Goal: Task Accomplishment & Management: Use online tool/utility

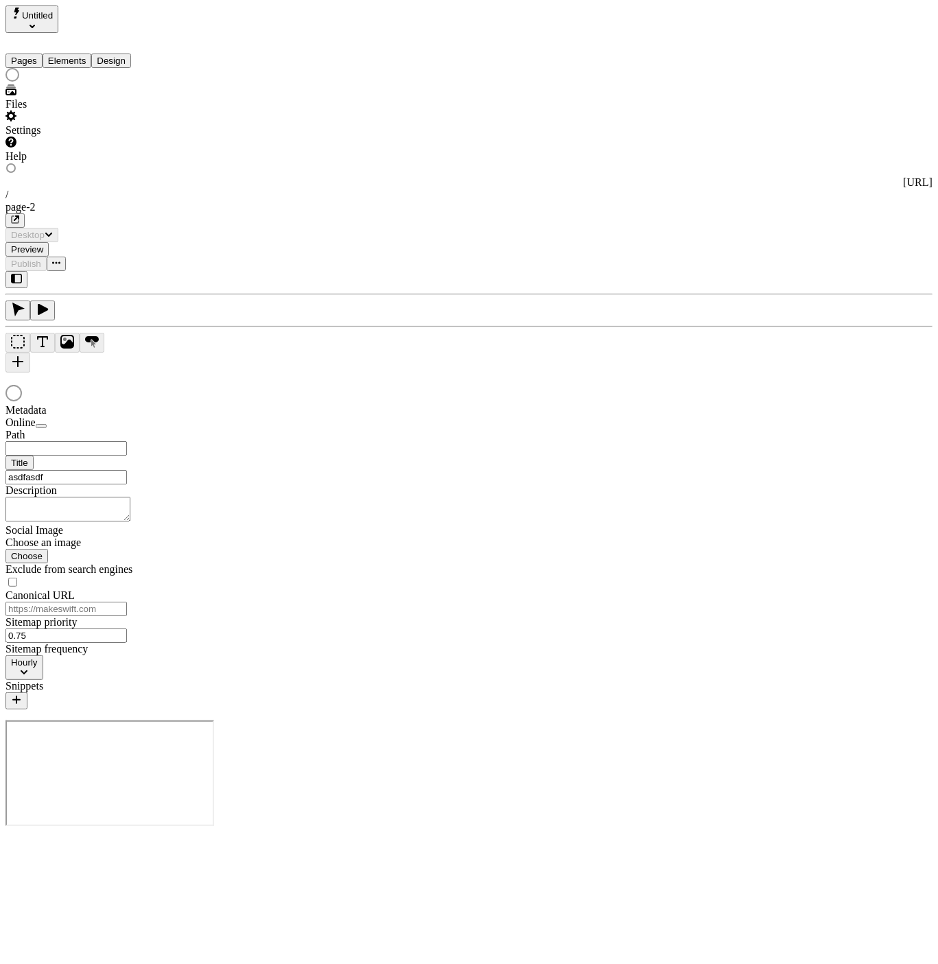
type input "/page-2"
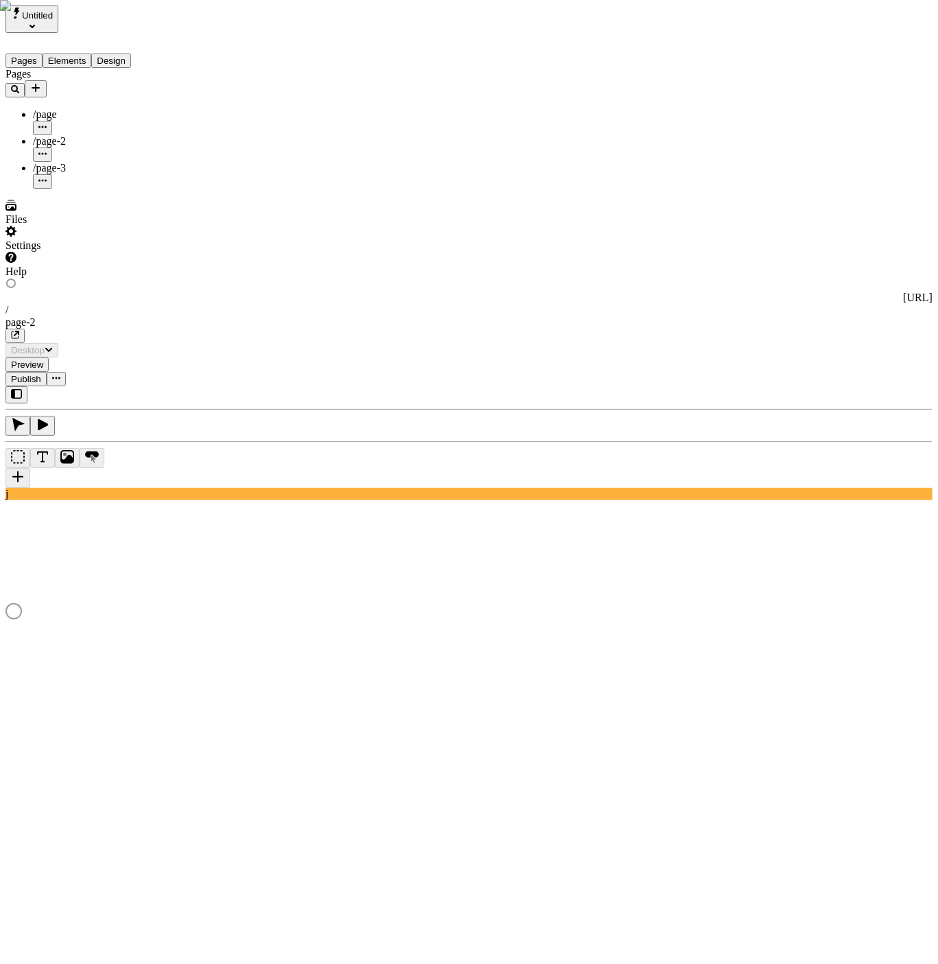
click at [75, 108] on div "/page" at bounding box center [101, 114] width 137 height 12
click at [67, 162] on div "/page-3" at bounding box center [101, 175] width 137 height 27
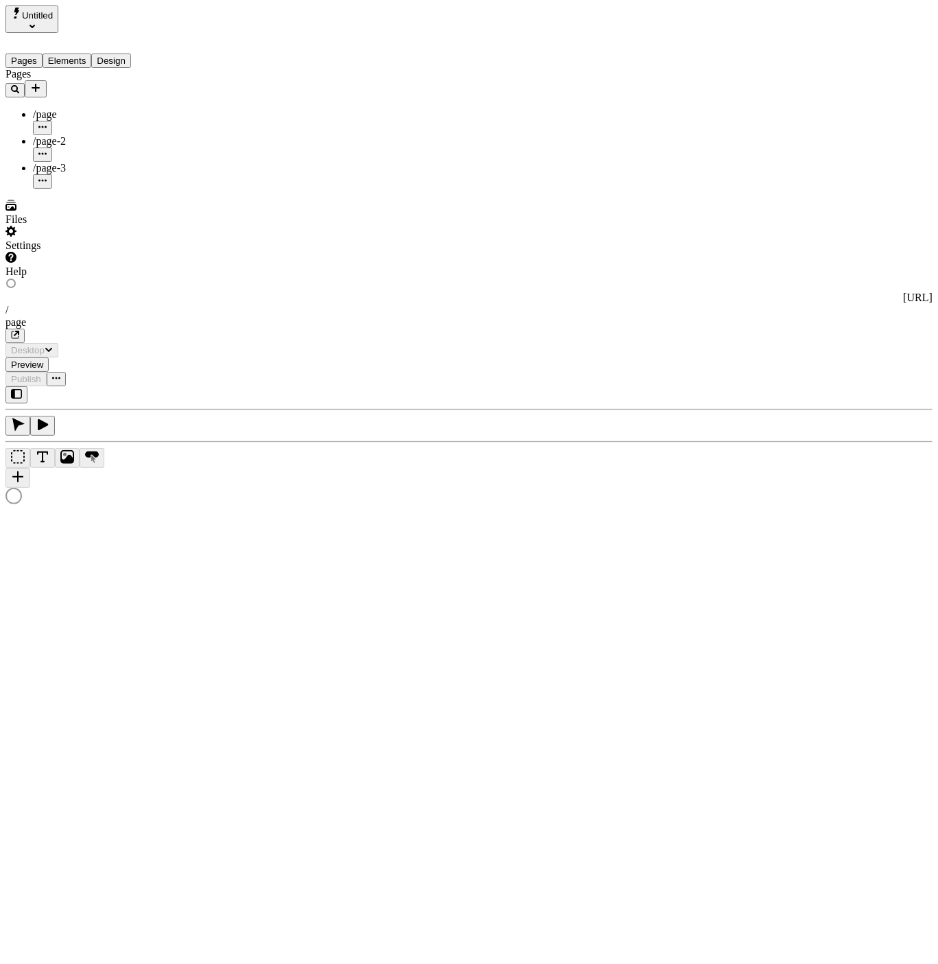
type input "asdfasdfasdfasdfasdfasdf"
type input "/page-3"
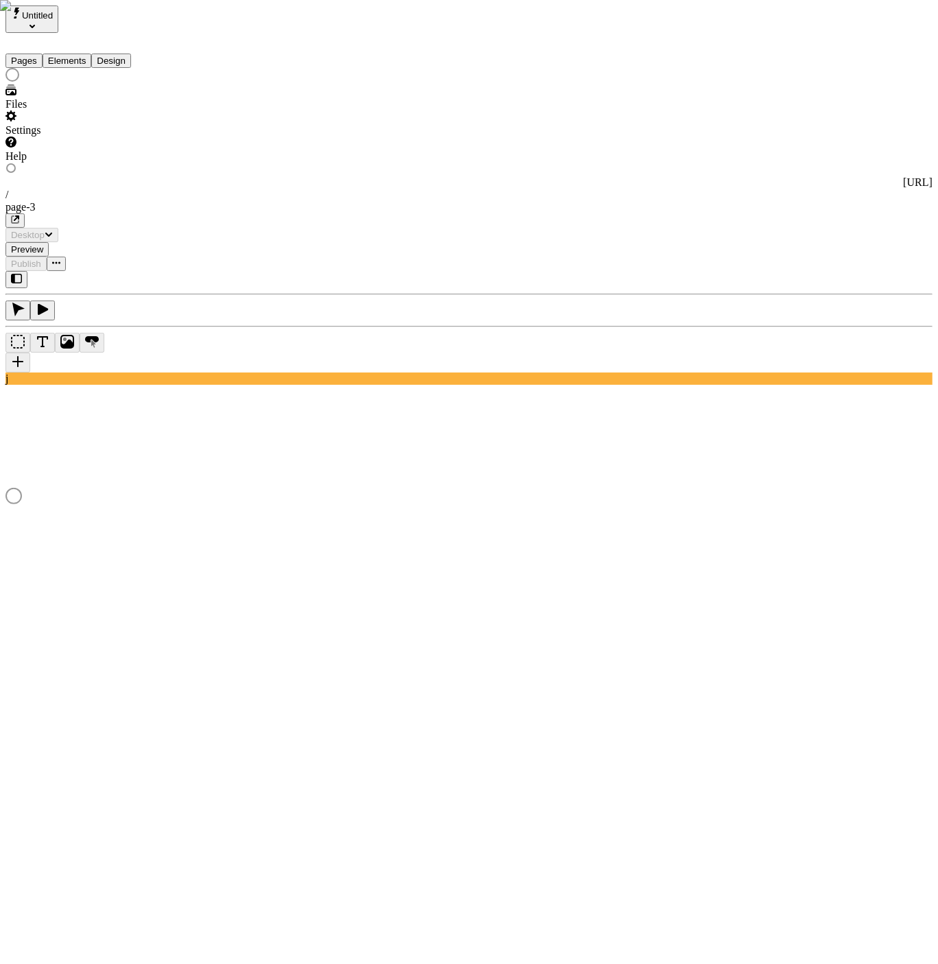
click at [92, 54] on button "Elements" at bounding box center [67, 61] width 49 height 14
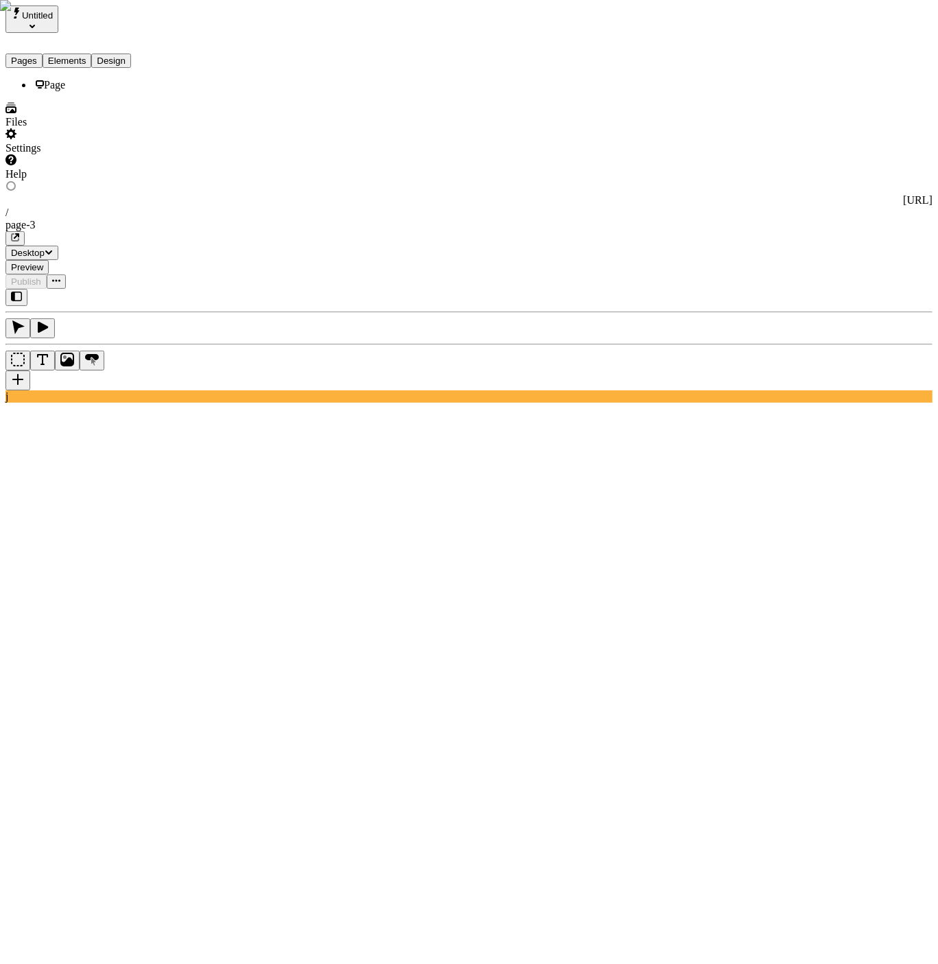
click at [26, 54] on button "Pages" at bounding box center [23, 61] width 37 height 14
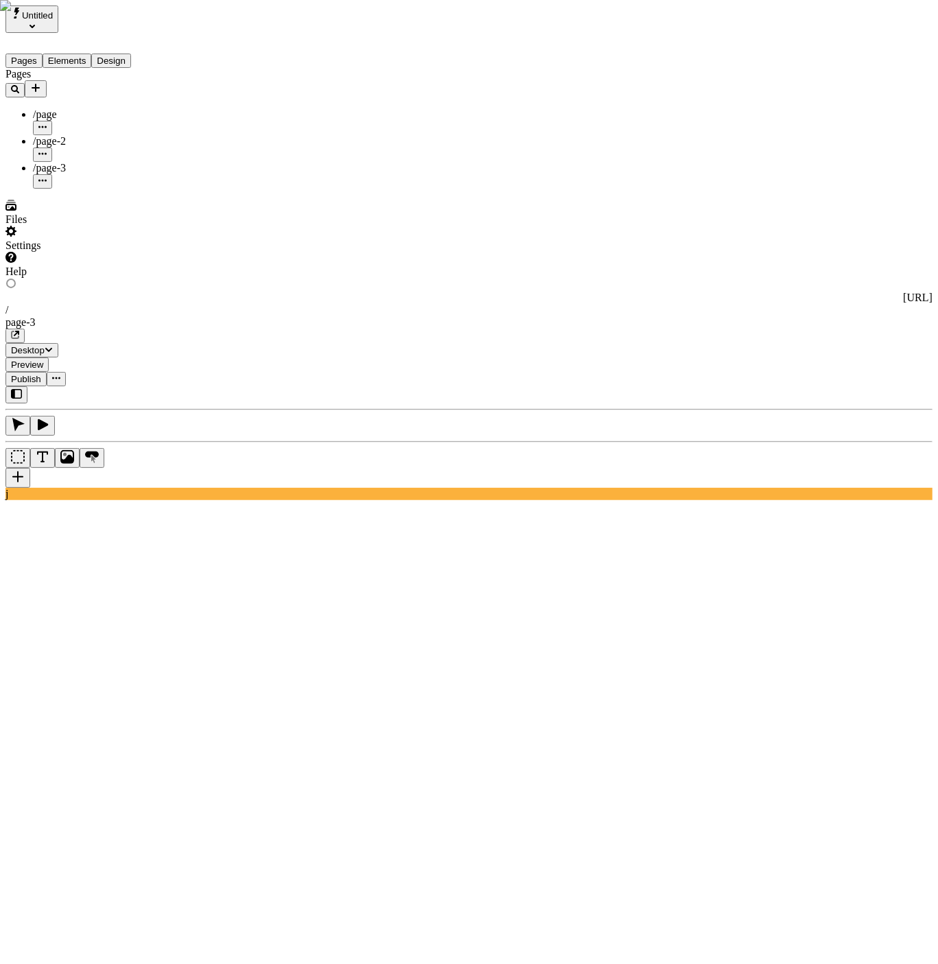
click at [19, 85] on icon "button" at bounding box center [15, 89] width 8 height 8
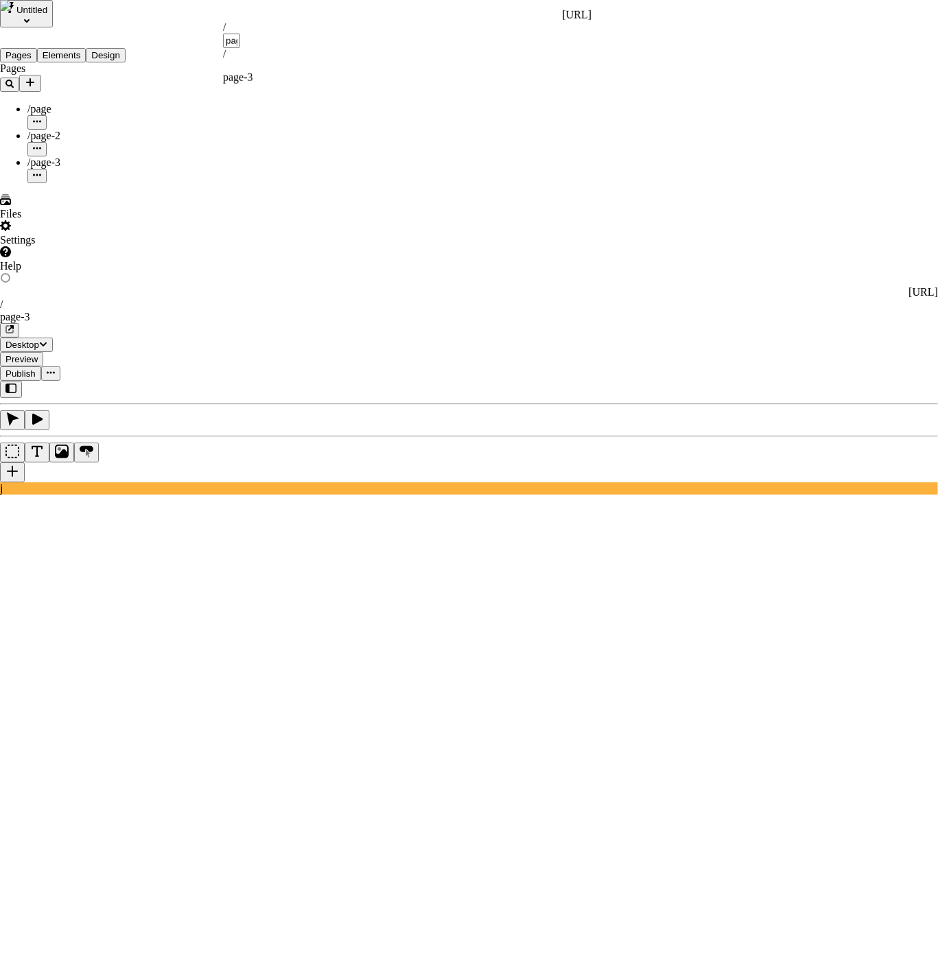
click at [95, 231] on html "Untitled Pages Elements Design Pages /page /page-2 /page-3 Files Settings Help …" at bounding box center [469, 971] width 938 height 1943
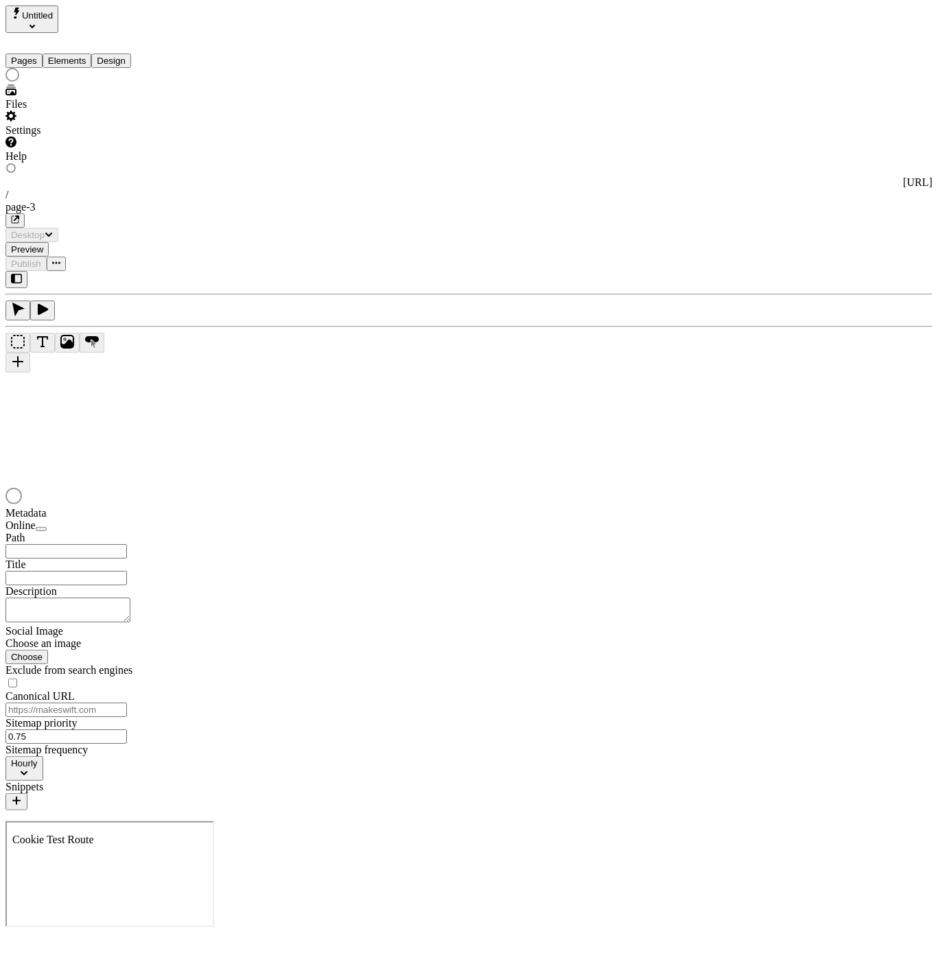
type input "/page-3"
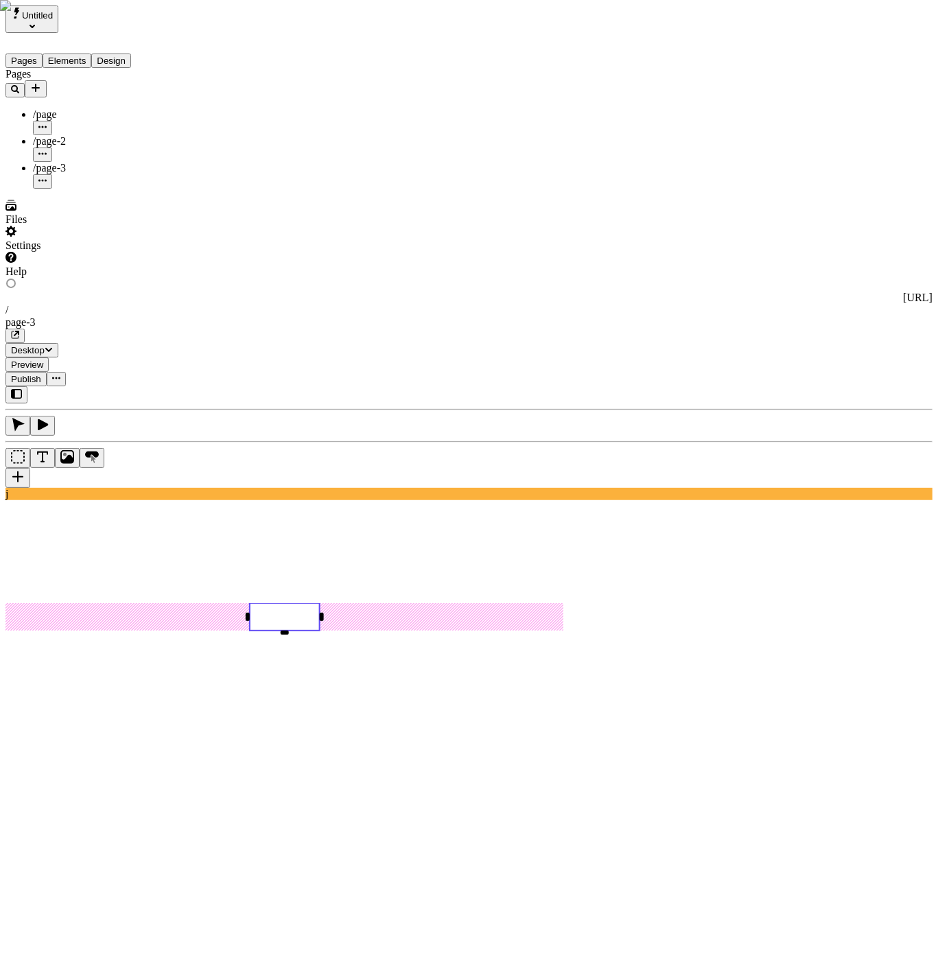
click at [842, 156] on div "Open page" at bounding box center [856, 149] width 148 height 12
drag, startPoint x: 846, startPoint y: 117, endPoint x: 837, endPoint y: 129, distance: 15.2
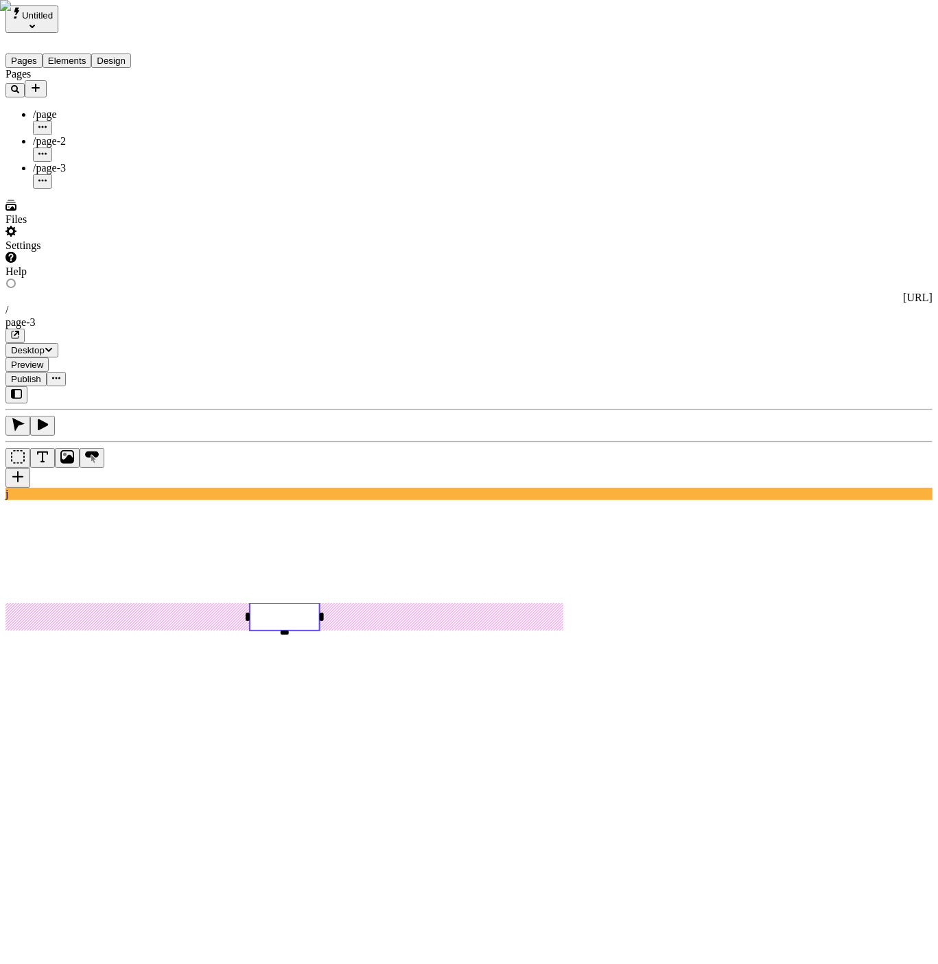
type input "kajsdfk"
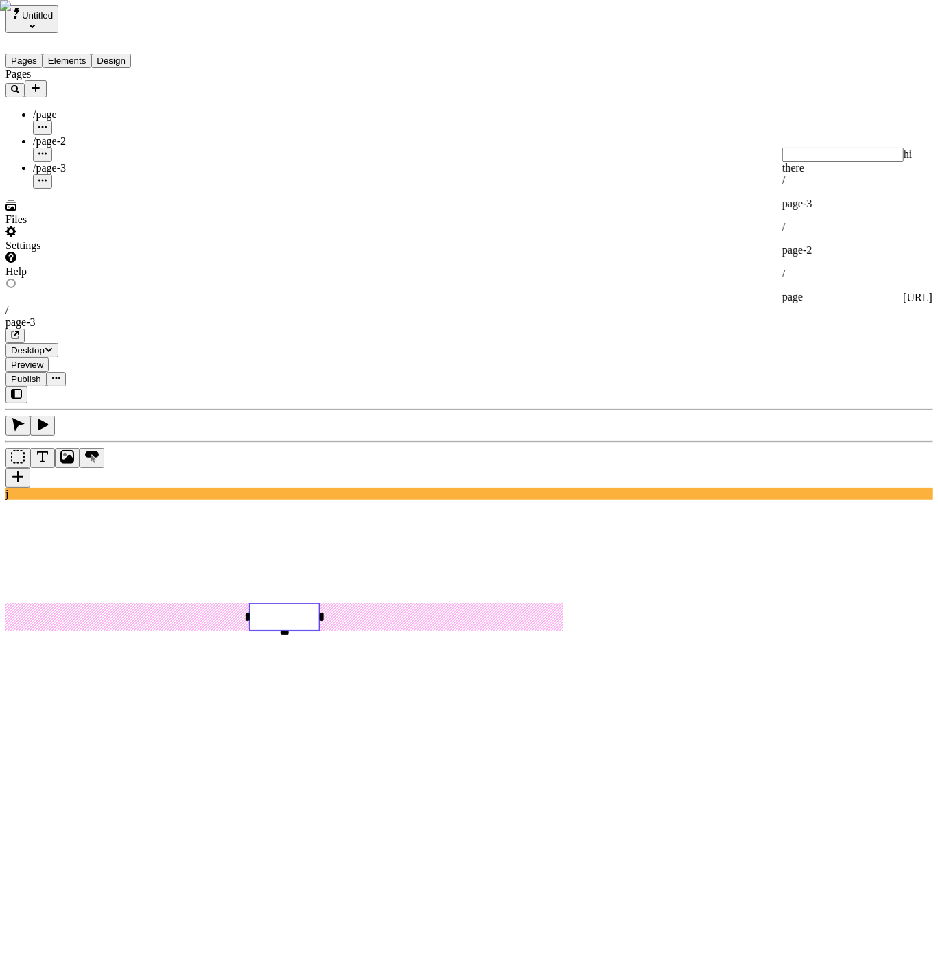
type input "a"
type input "p"
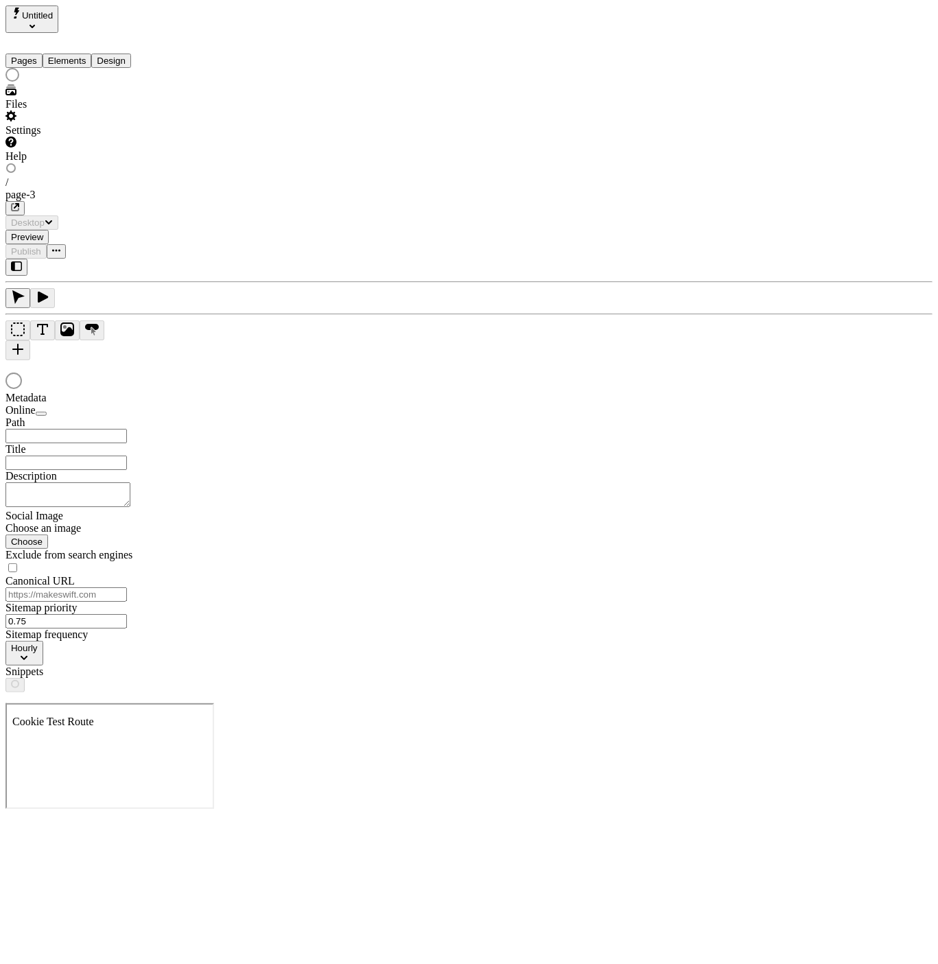
type input "/page-3"
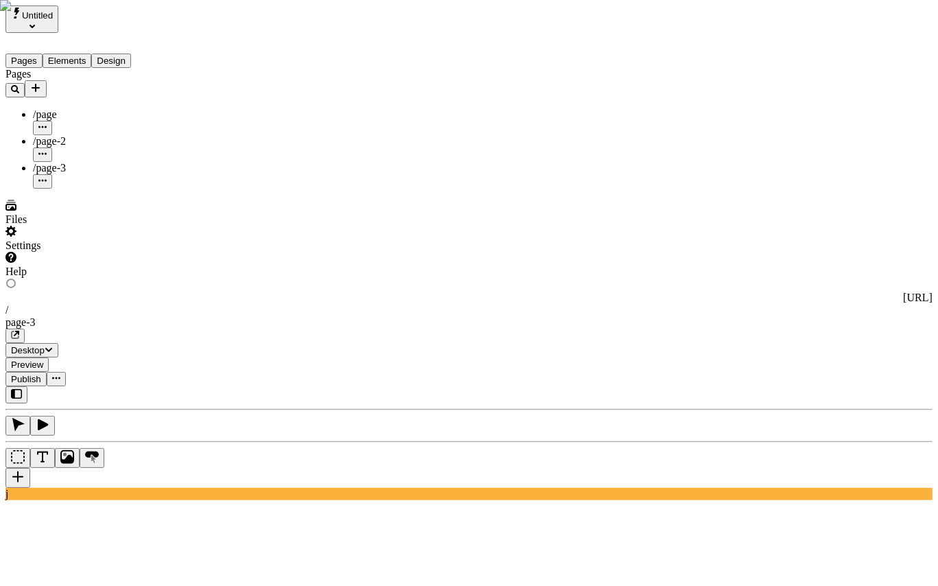
type input "pasdfjksl"
click at [96, 189] on div "Pages /page /page-2 /page-3" at bounding box center [87, 128] width 165 height 121
click at [72, 189] on div "Pages /page /page-2 /page-3" at bounding box center [87, 128] width 165 height 121
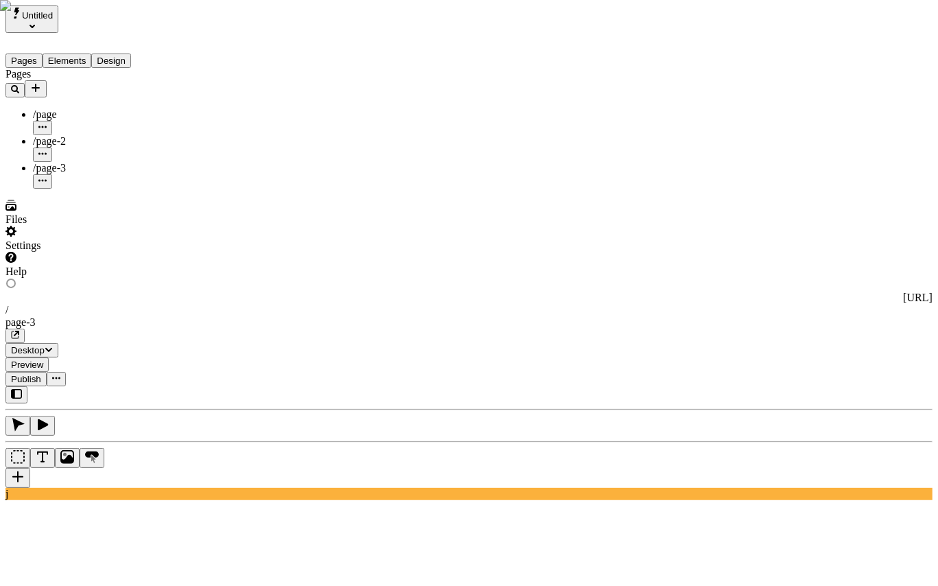
click at [47, 176] on icon "button" at bounding box center [42, 180] width 8 height 8
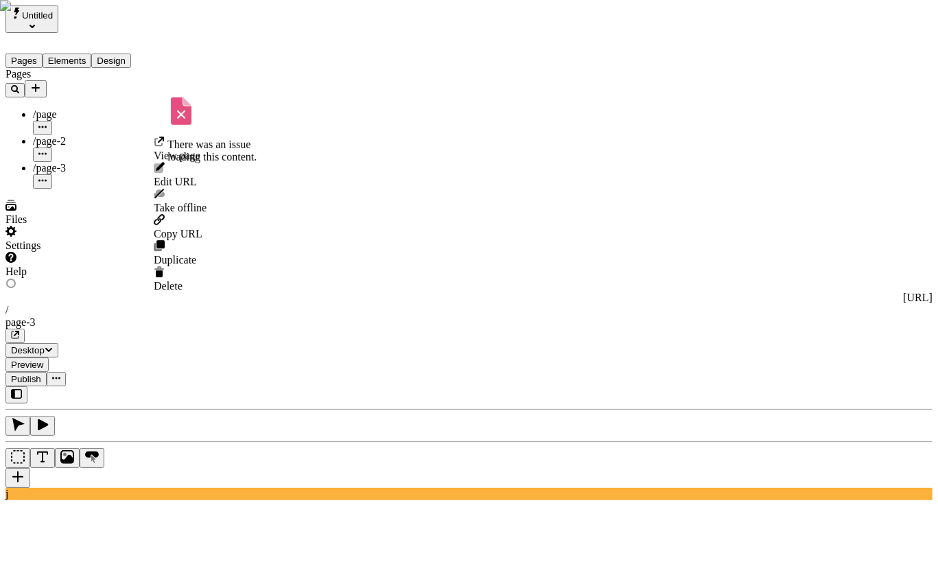
click at [60, 189] on div "Pages /page /page-2 /page-3 There was an issue loading this content. There was …" at bounding box center [87, 128] width 165 height 121
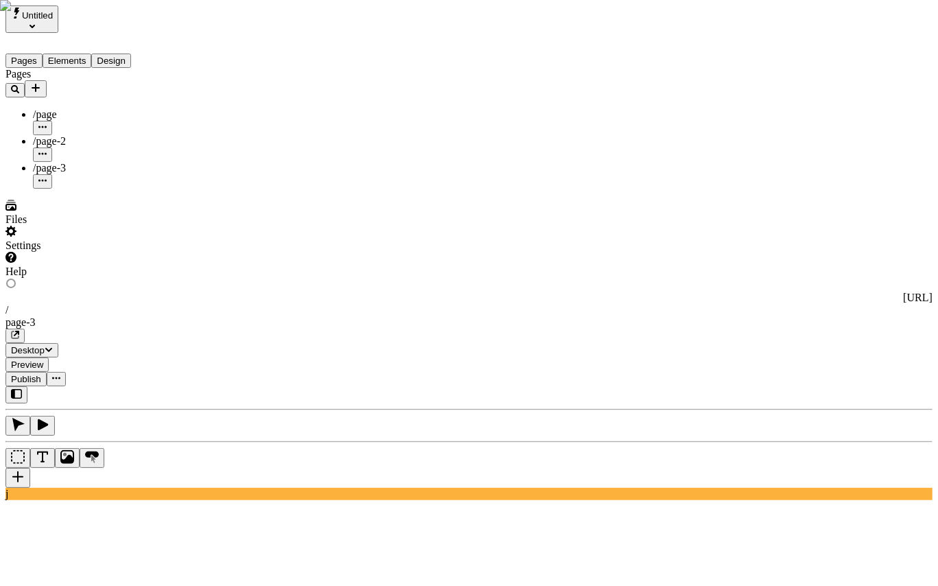
click at [53, 15] on span "Untitled" at bounding box center [37, 15] width 31 height 10
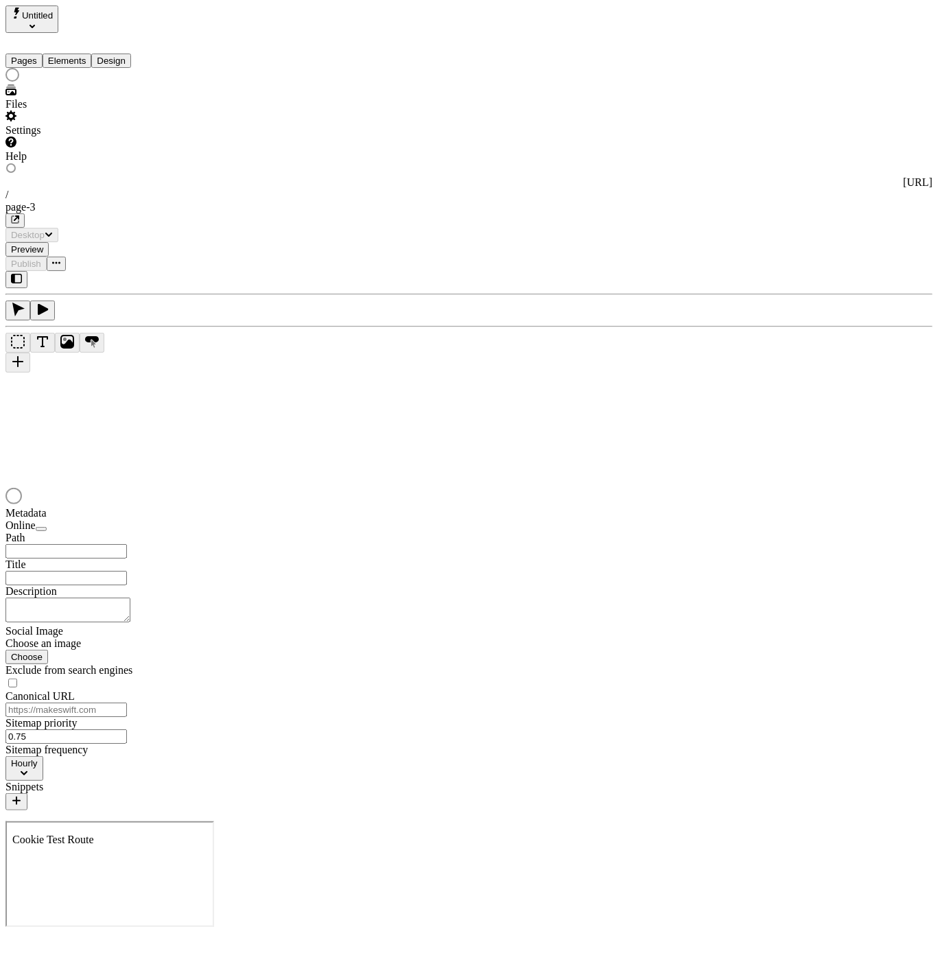
type input "/page-3"
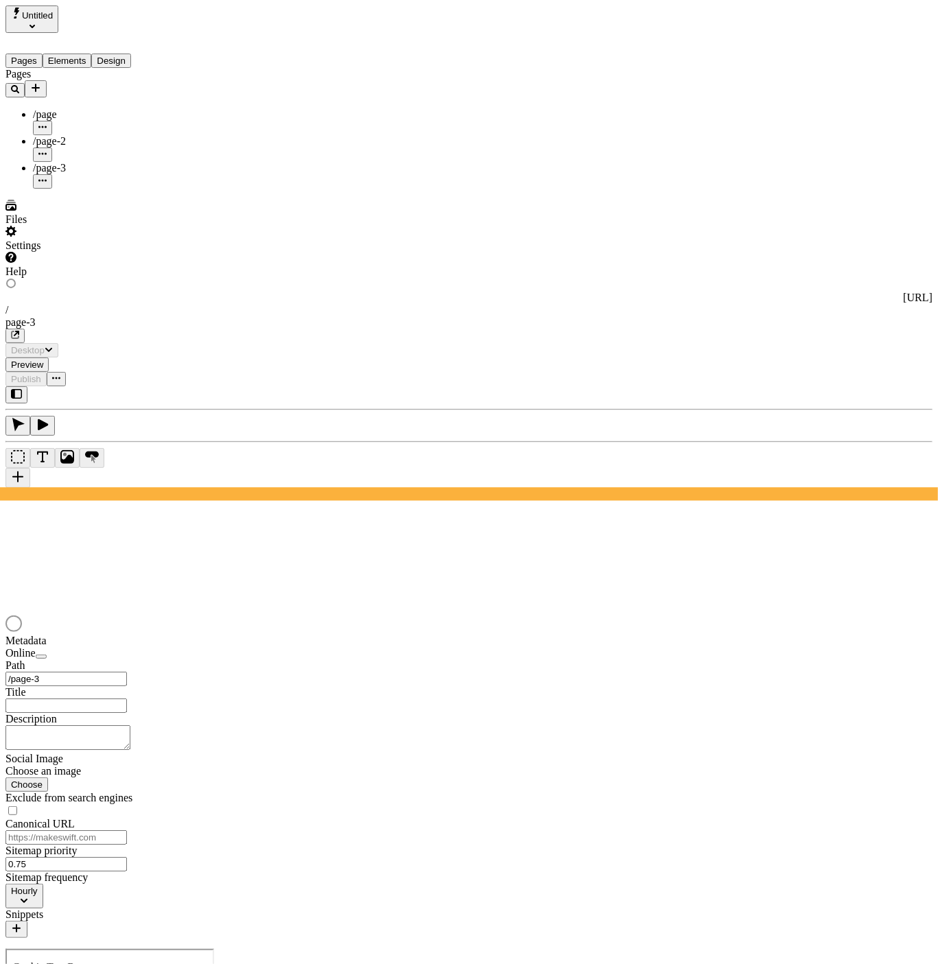
click at [53, 19] on span "Untitled" at bounding box center [37, 15] width 31 height 10
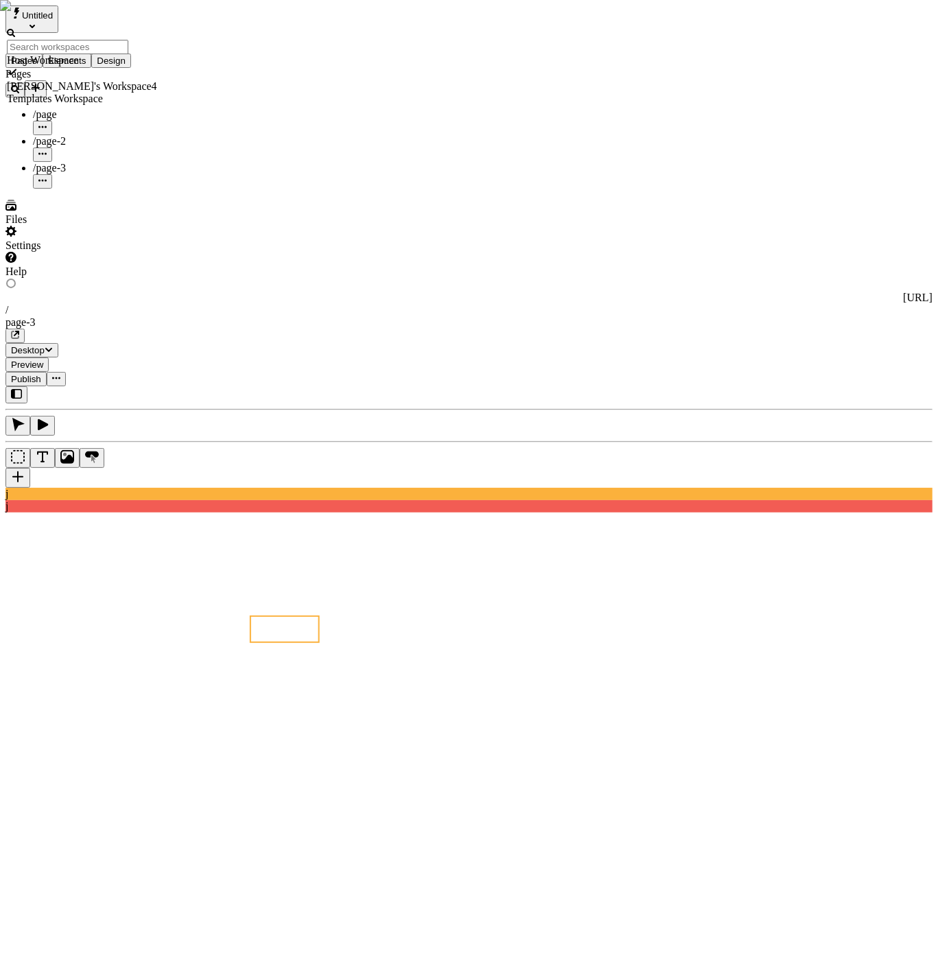
click at [88, 80] on div "josh's Workspace4" at bounding box center [82, 86] width 150 height 12
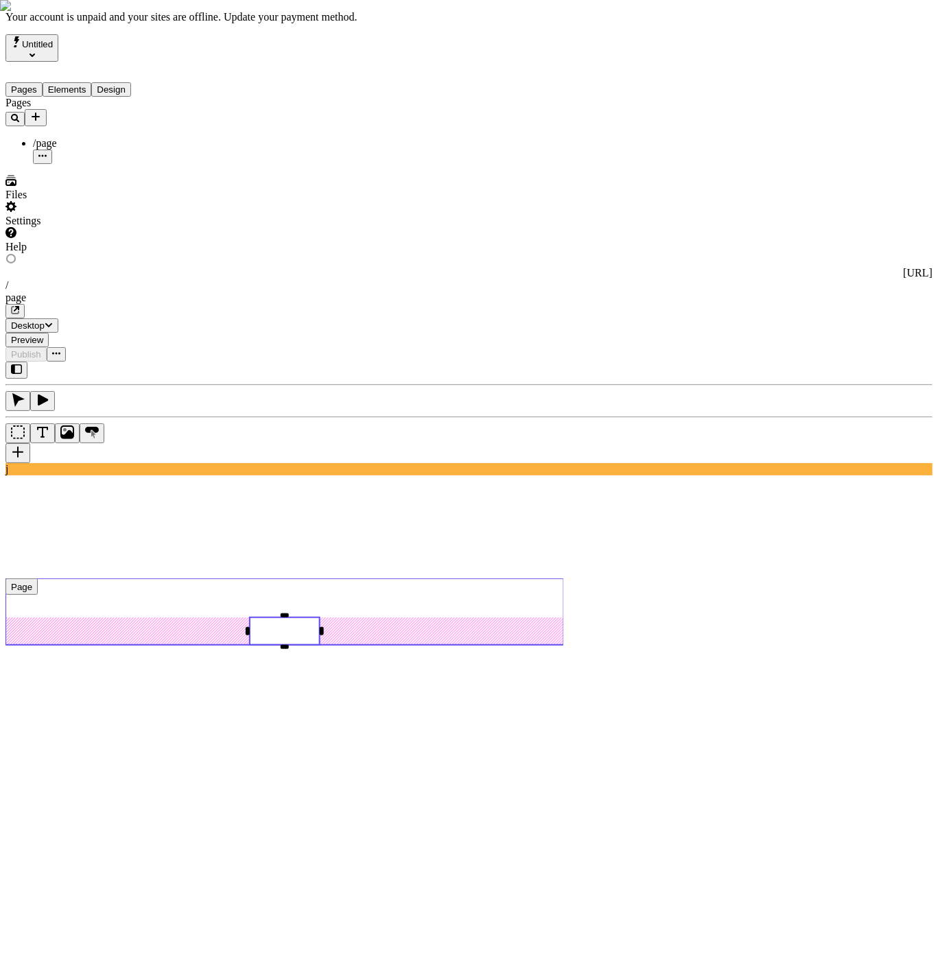
click at [209, 579] on use at bounding box center [284, 612] width 559 height 67
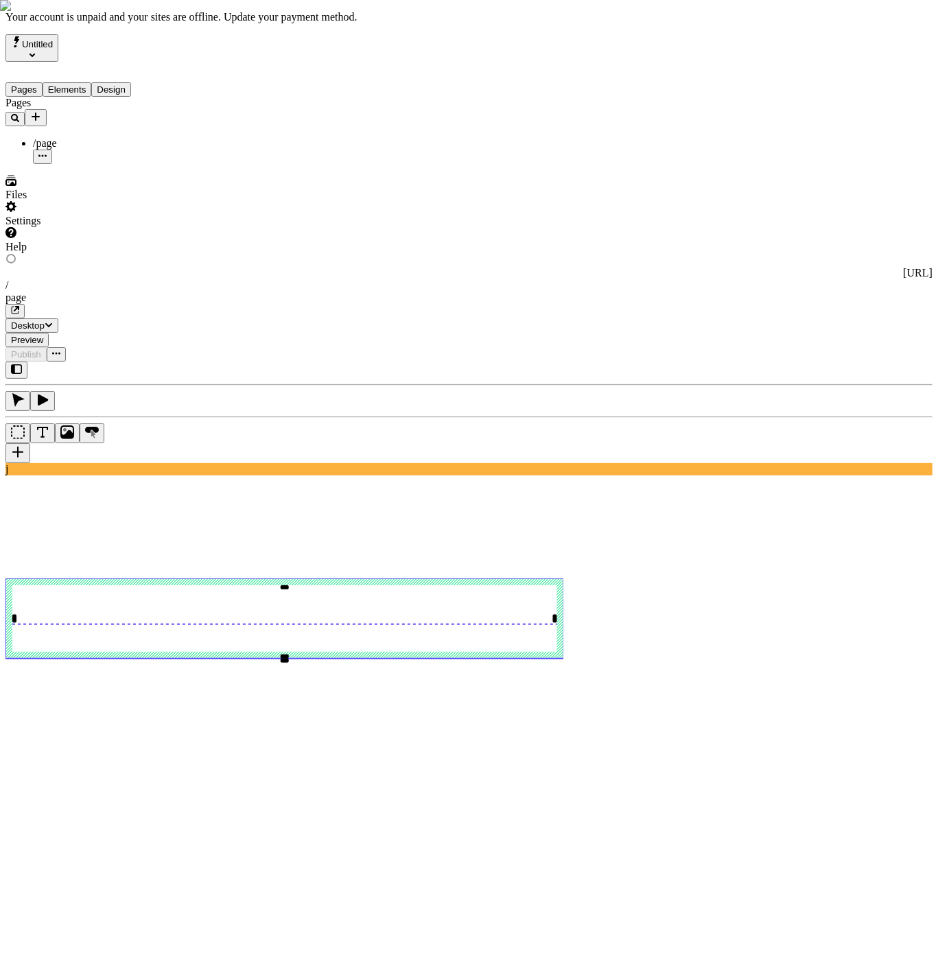
click at [47, 48] on span "Untitled" at bounding box center [37, 44] width 31 height 10
click at [97, 82] on div "Host Workspace" at bounding box center [82, 88] width 150 height 12
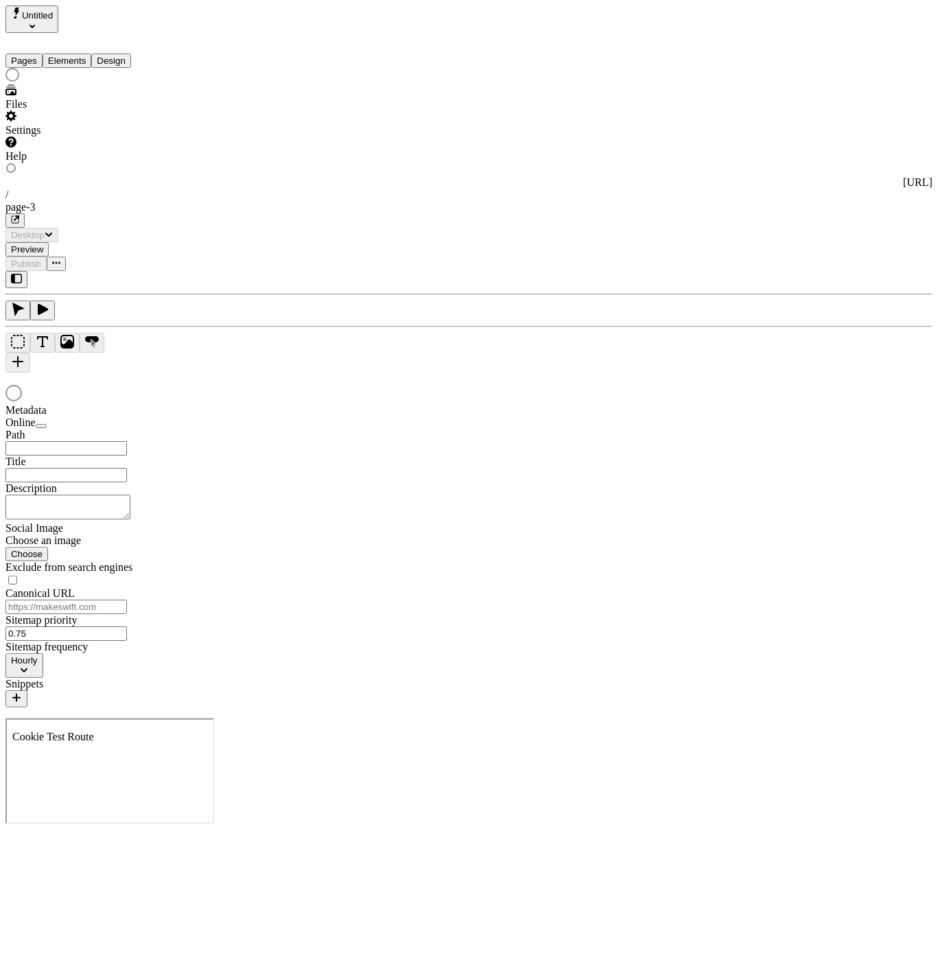
type input "/page-3"
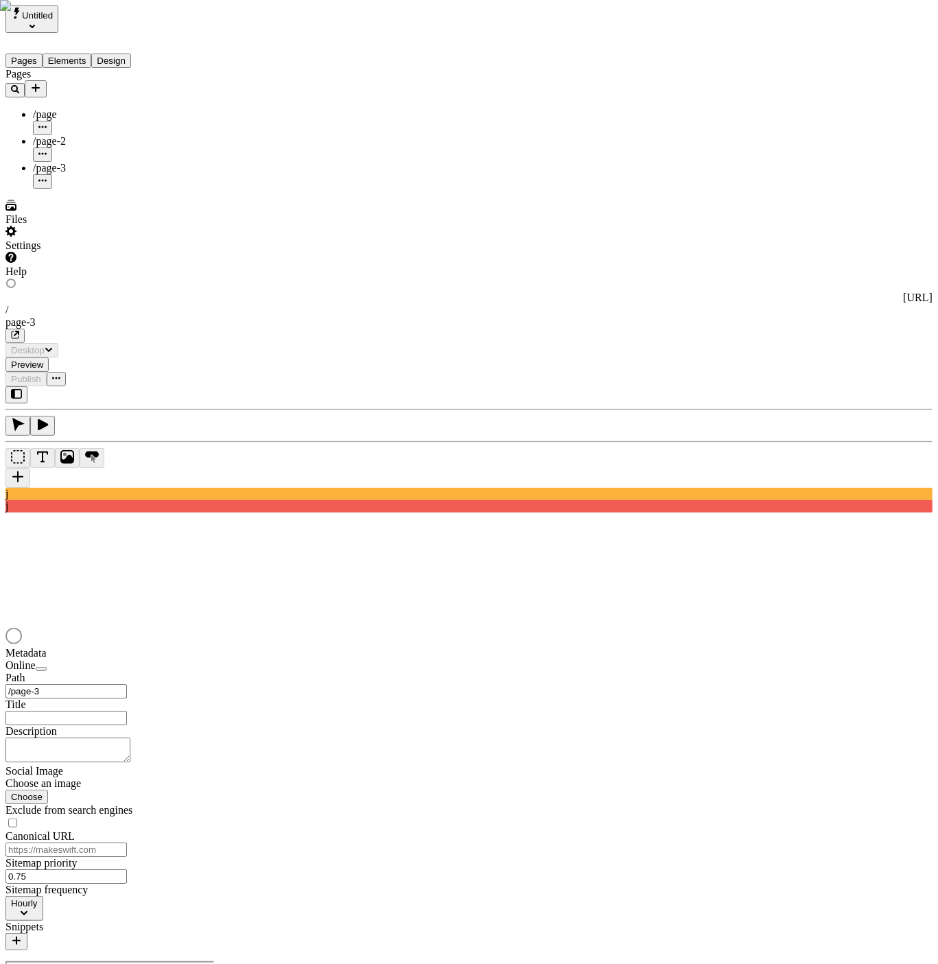
click at [58, 17] on button "Untitled" at bounding box center [31, 18] width 53 height 27
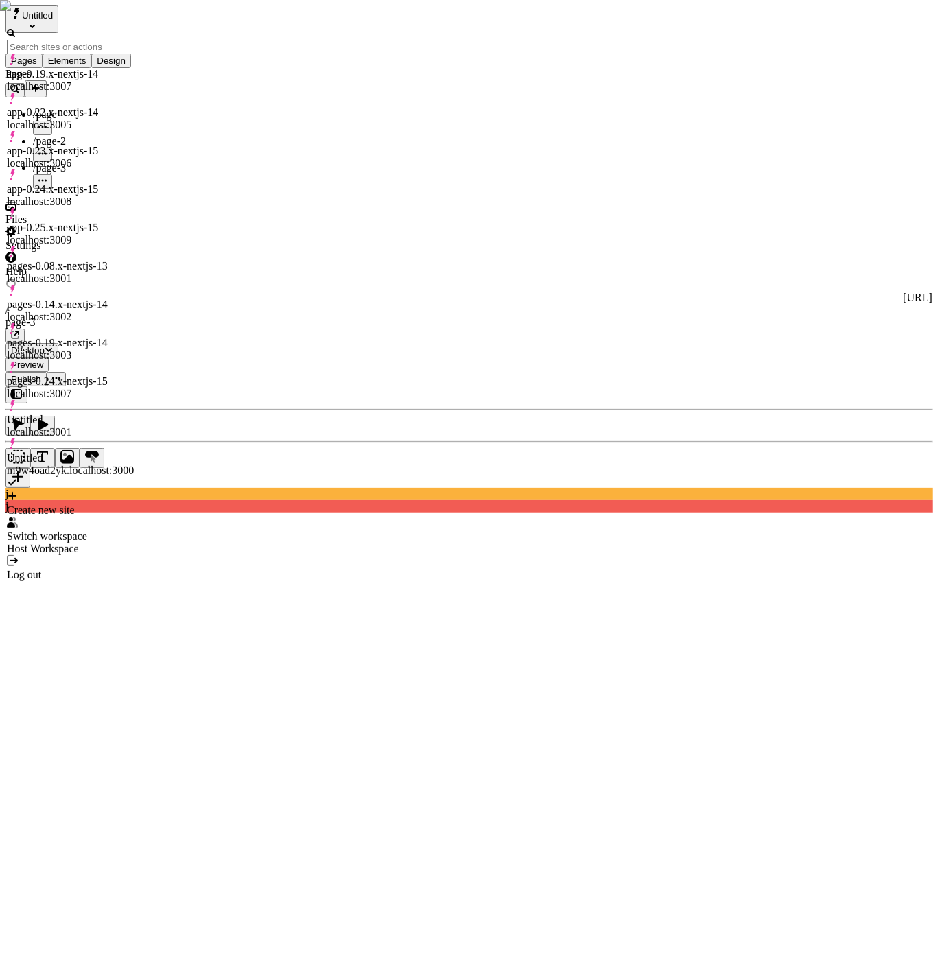
click at [92, 222] on div "app-0.25.x-nextjs-15" at bounding box center [70, 228] width 127 height 12
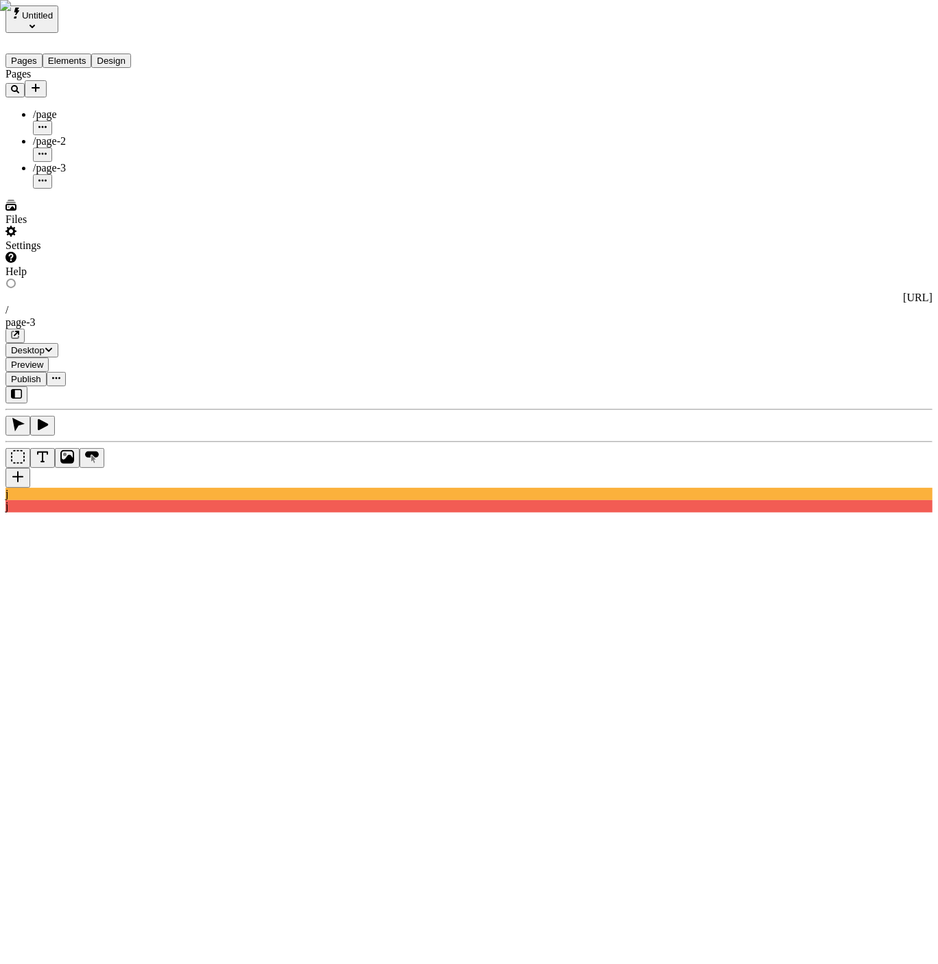
click at [35, 23] on icon "Select site" at bounding box center [32, 25] width 5 height 5
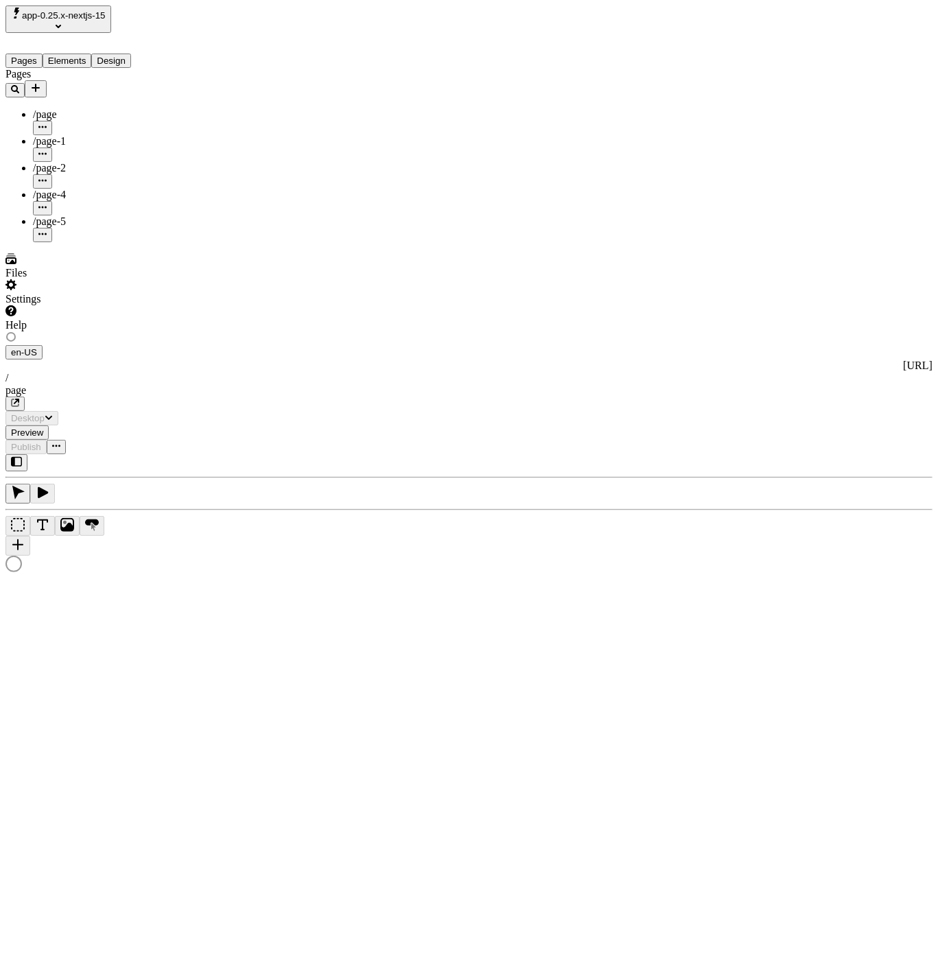
type input "/page"
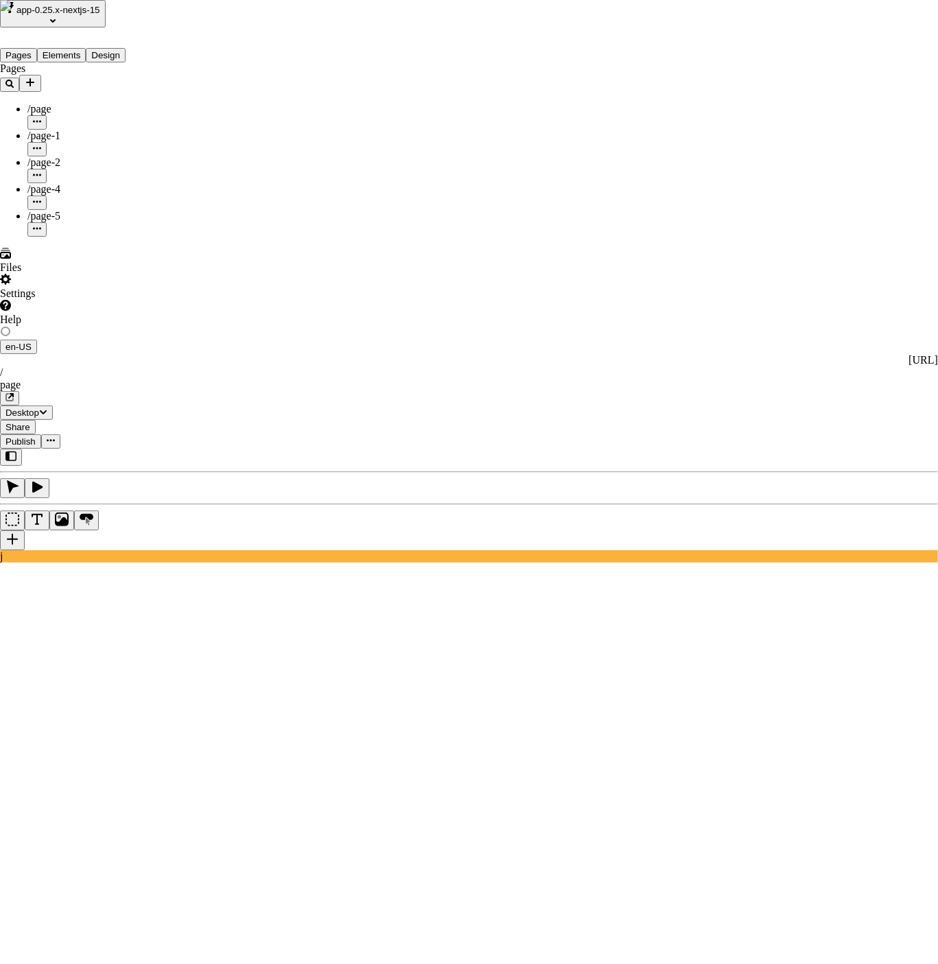
type input "page"
type input "jasdklf"
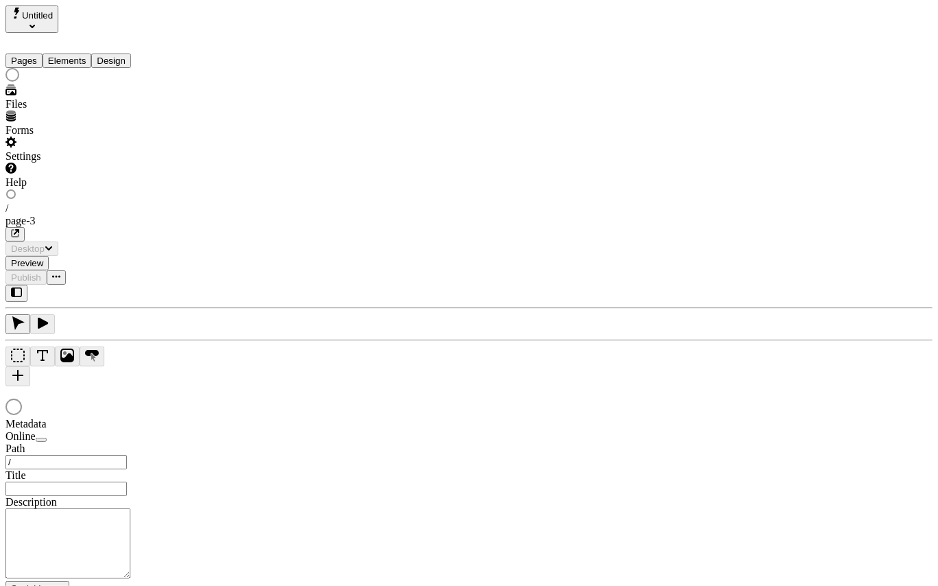
type input "/page-3"
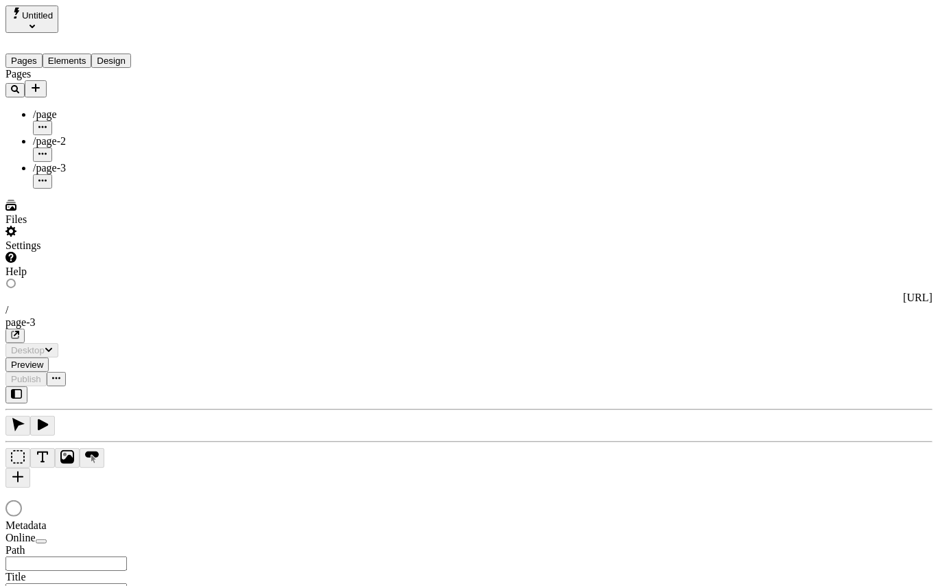
type input "/page-3"
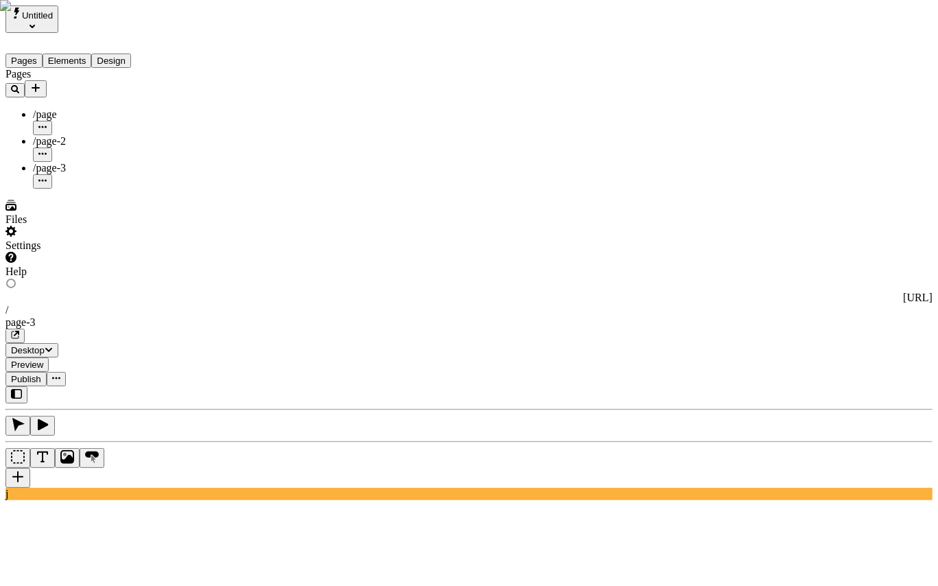
type input "page-3"
click at [837, 162] on input "page-3" at bounding box center [842, 155] width 121 height 14
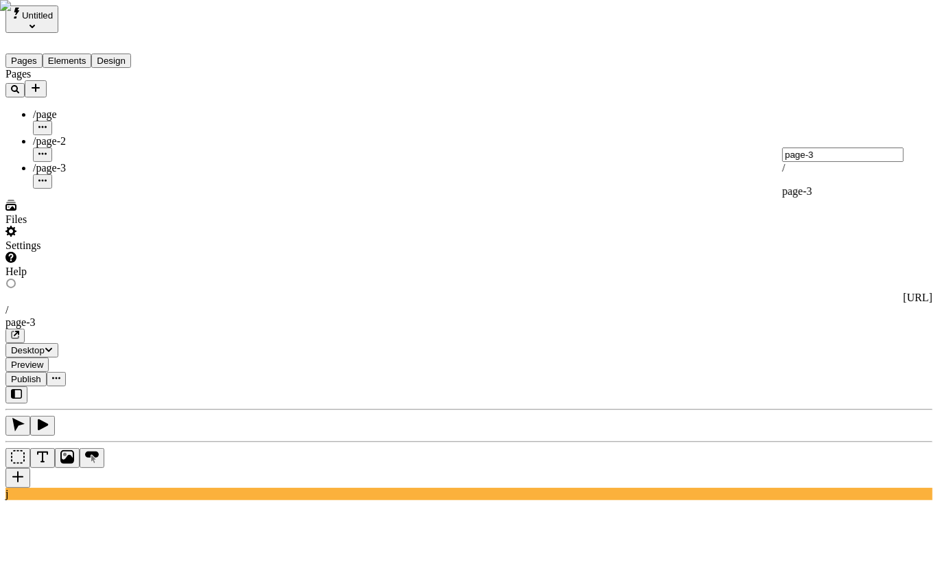
type input "page-3"
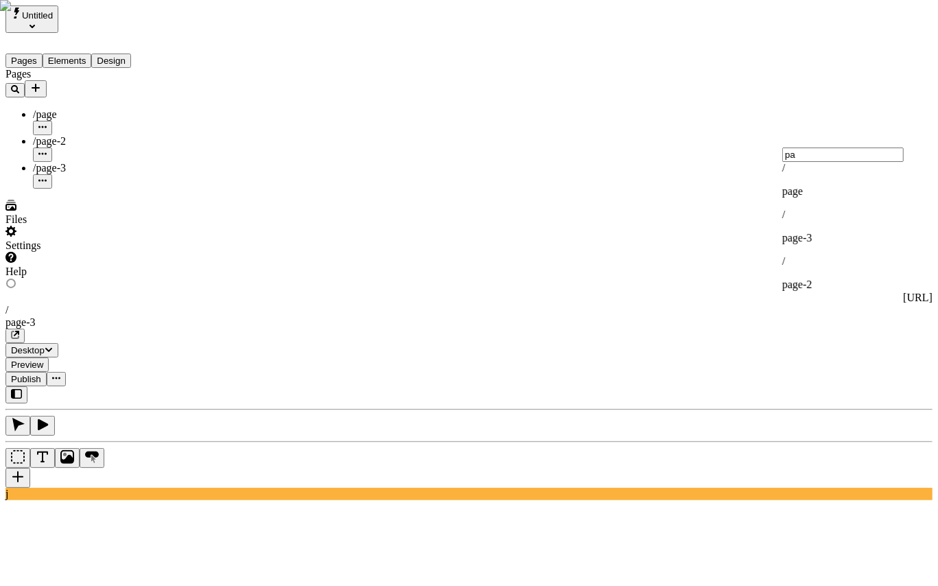
type input "p"
type input "page-2"
type input "page-3"
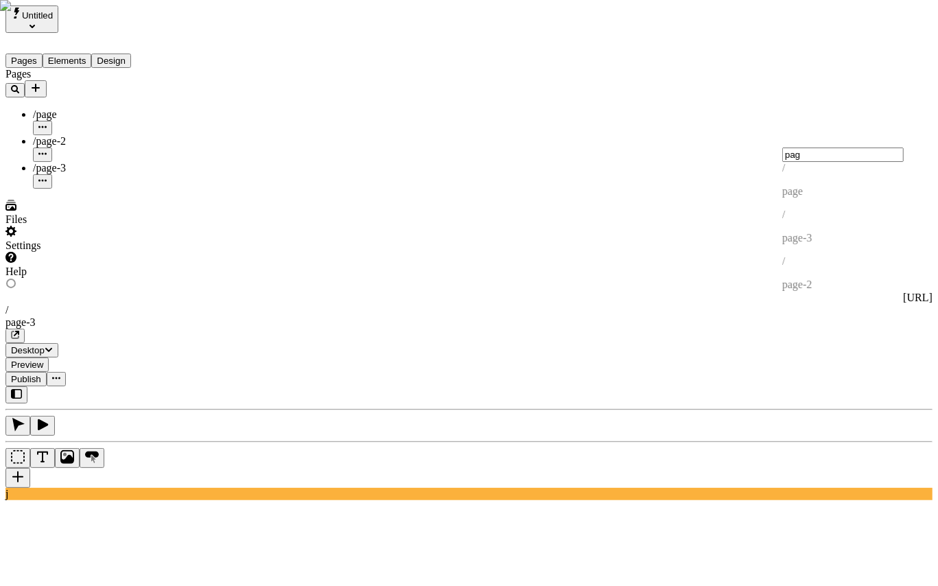
type input "page"
type input "page-2"
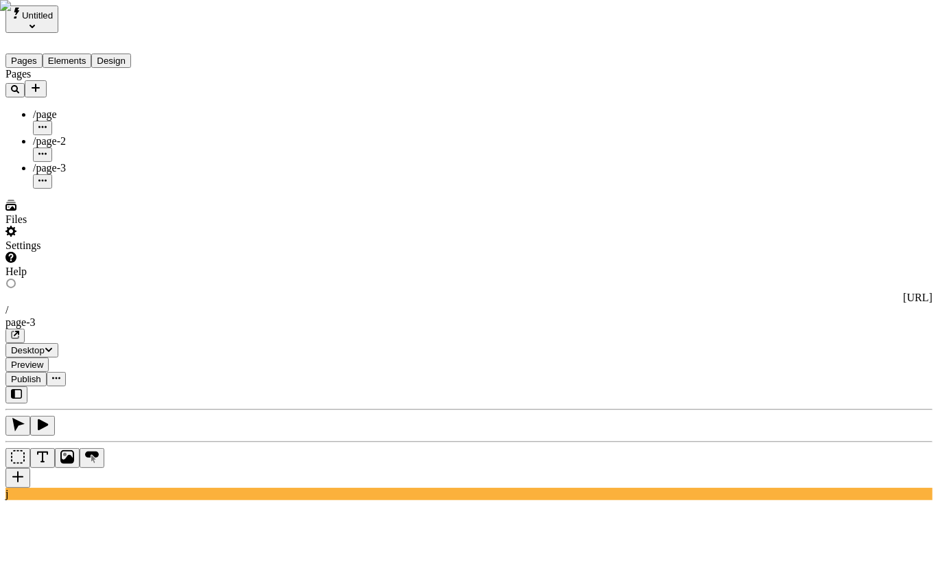
click at [749, 106] on div "Reset to base" at bounding box center [761, 122] width 25 height 37
drag, startPoint x: 828, startPoint y: 111, endPoint x: 833, endPoint y: 124, distance: 14.1
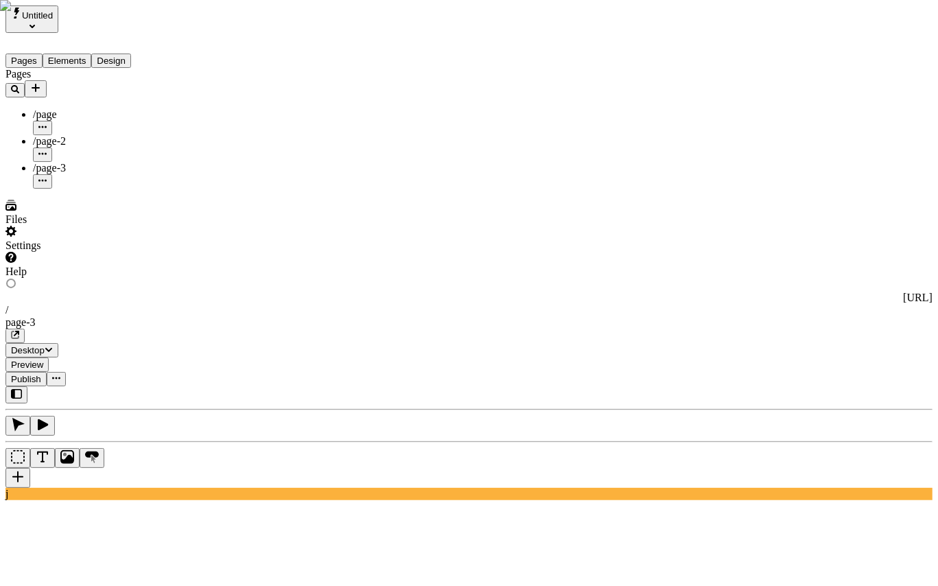
click at [839, 193] on div "/ page-3" at bounding box center [856, 180] width 148 height 36
type input "page-3"
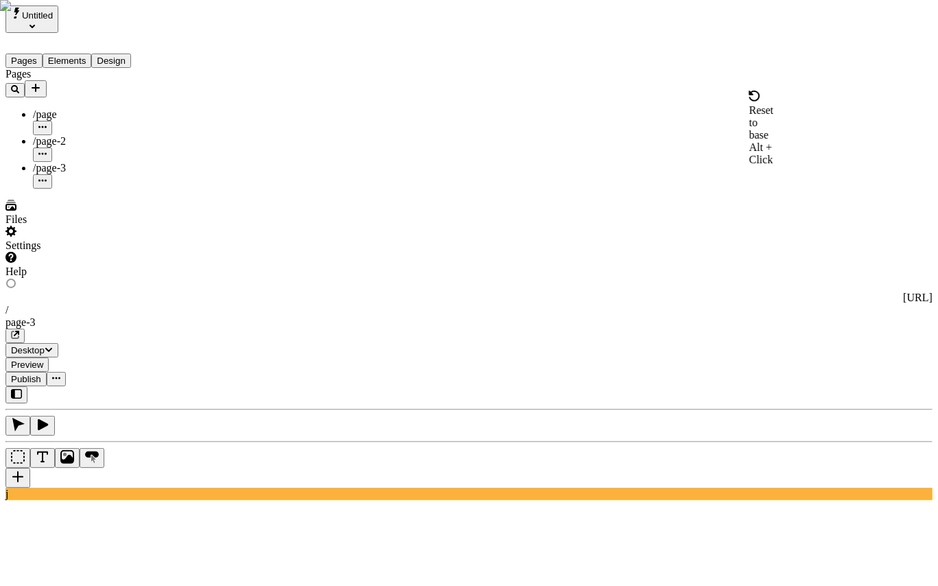
click at [749, 110] on div "Reset to base" at bounding box center [761, 122] width 25 height 37
drag, startPoint x: 797, startPoint y: 106, endPoint x: 848, endPoint y: 155, distance: 71.4
click at [822, 198] on div "/ page-3" at bounding box center [856, 180] width 148 height 36
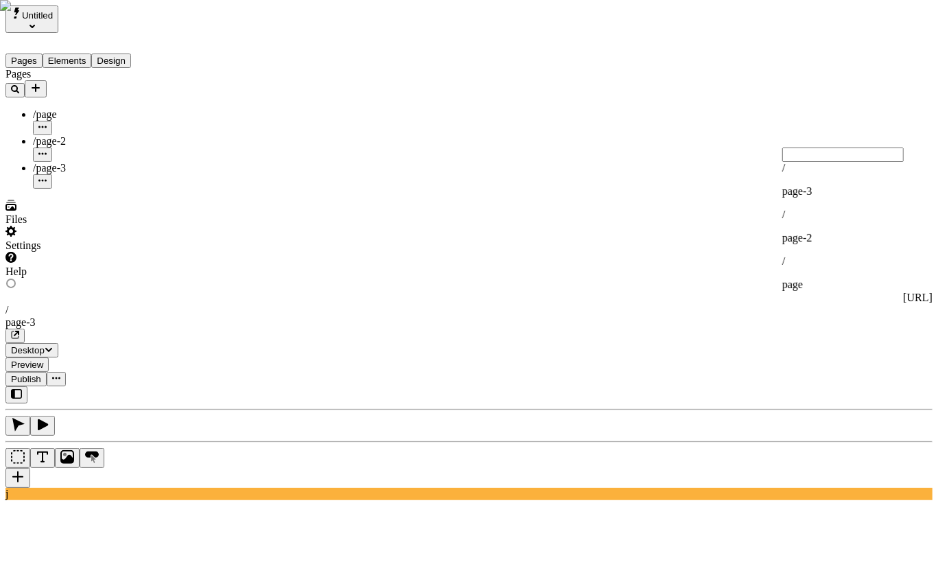
type input "page-3"
click at [749, 112] on div "Reset to base Alt + Click" at bounding box center [761, 128] width 25 height 75
click at [863, 214] on div "/ page-2" at bounding box center [856, 227] width 148 height 36
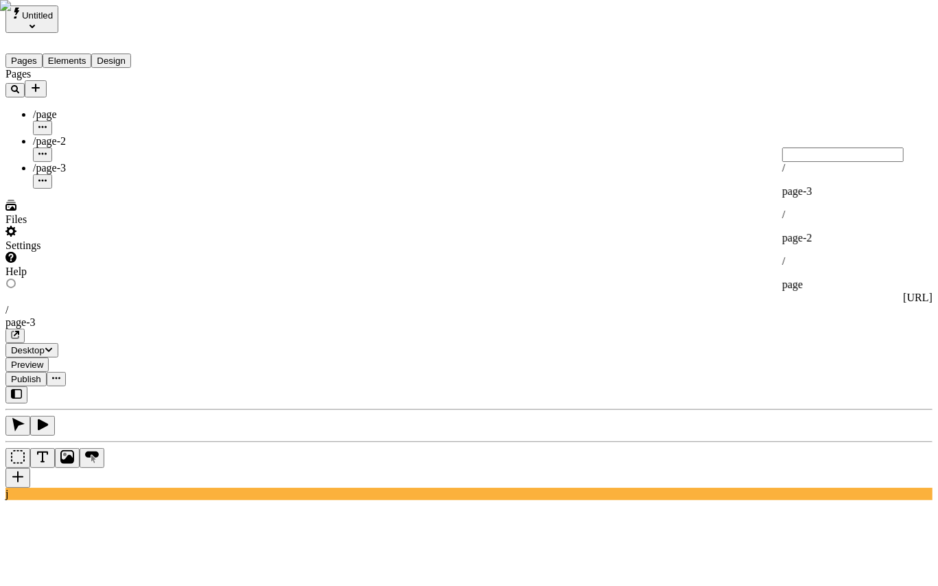
type input "page-2"
click at [749, 109] on div "Reset to base Alt + Click" at bounding box center [761, 128] width 25 height 75
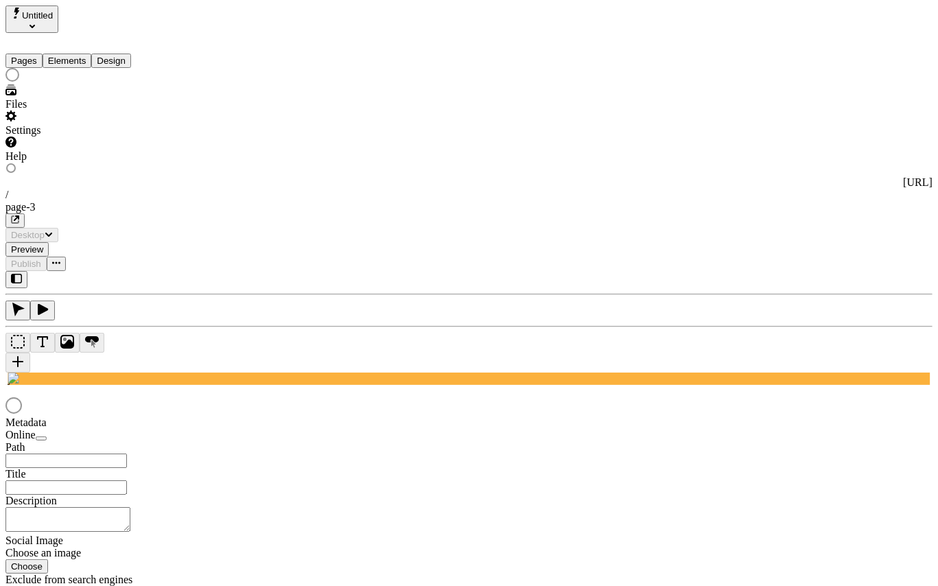
type input "/page-3"
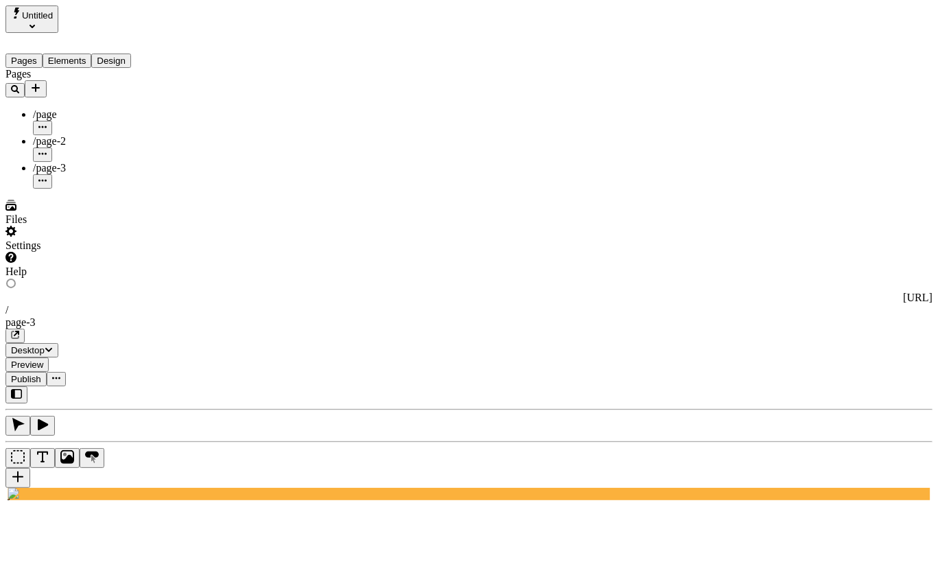
drag, startPoint x: 821, startPoint y: 175, endPoint x: 826, endPoint y: 157, distance: 18.5
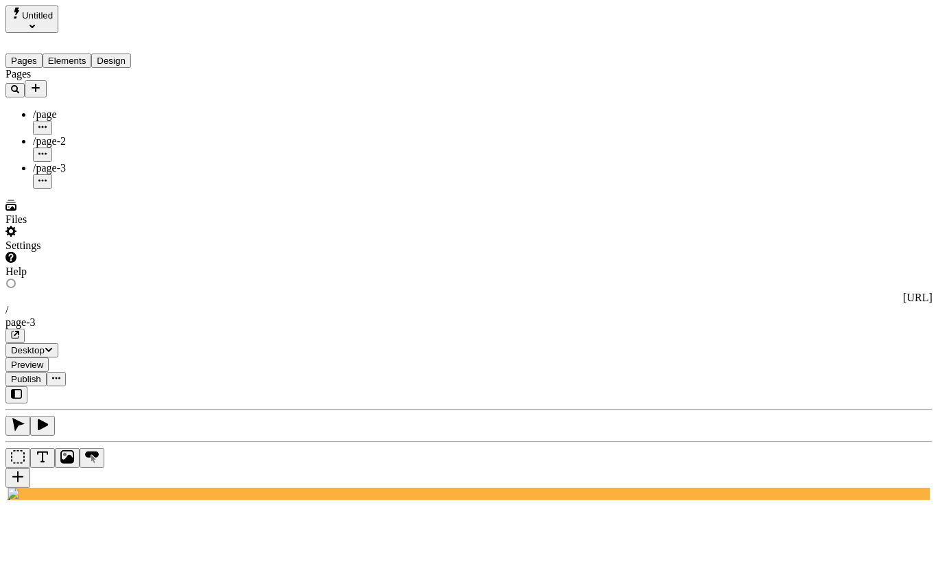
checkbox input "true"
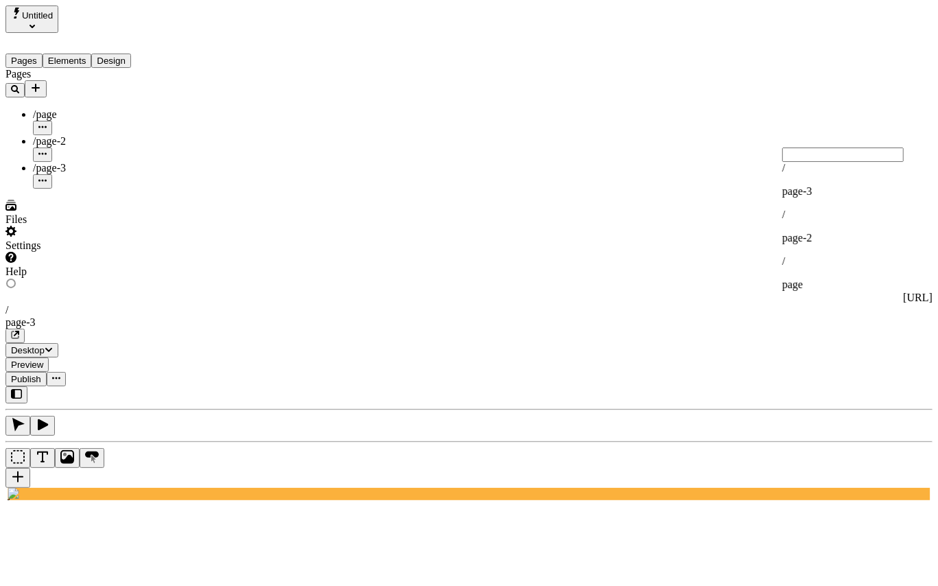
click at [814, 195] on p "page-3" at bounding box center [856, 191] width 148 height 12
type input "page-3"
click at [749, 114] on div "Reset to base Alt + Click" at bounding box center [761, 128] width 25 height 75
checkbox input "false"
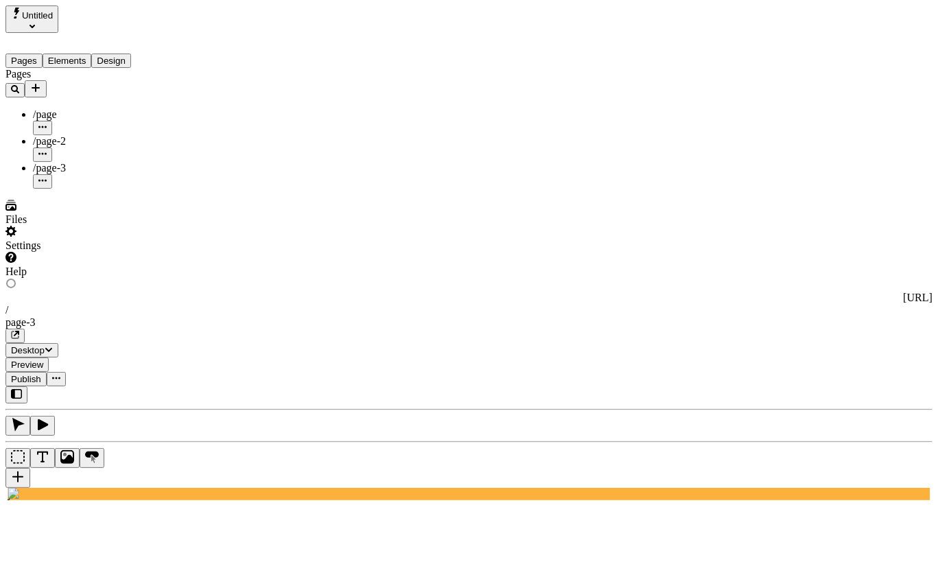
click at [831, 255] on div "/ page" at bounding box center [856, 273] width 148 height 36
type input "page"
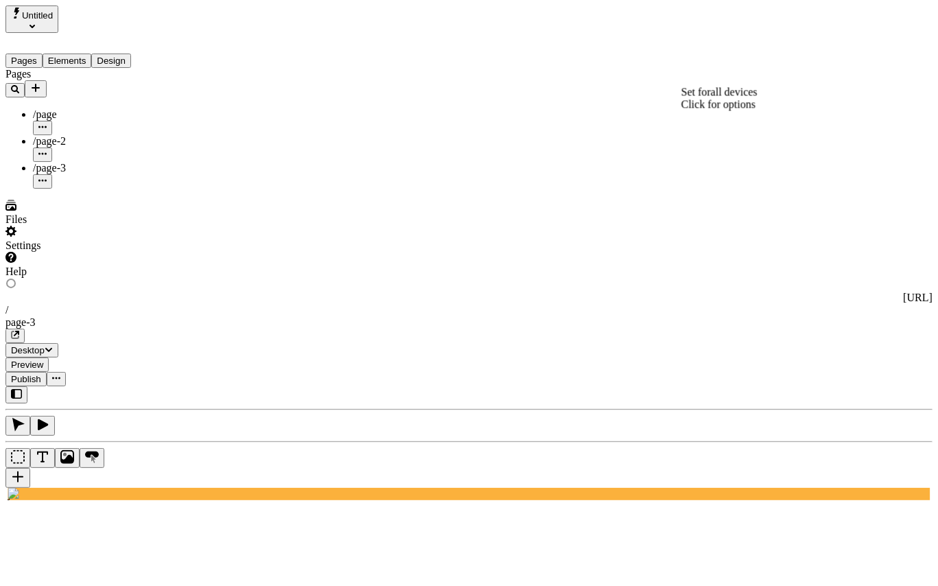
click at [749, 104] on div "Reset to base" at bounding box center [761, 122] width 25 height 37
drag, startPoint x: 828, startPoint y: 172, endPoint x: 832, endPoint y: 104, distance: 68.1
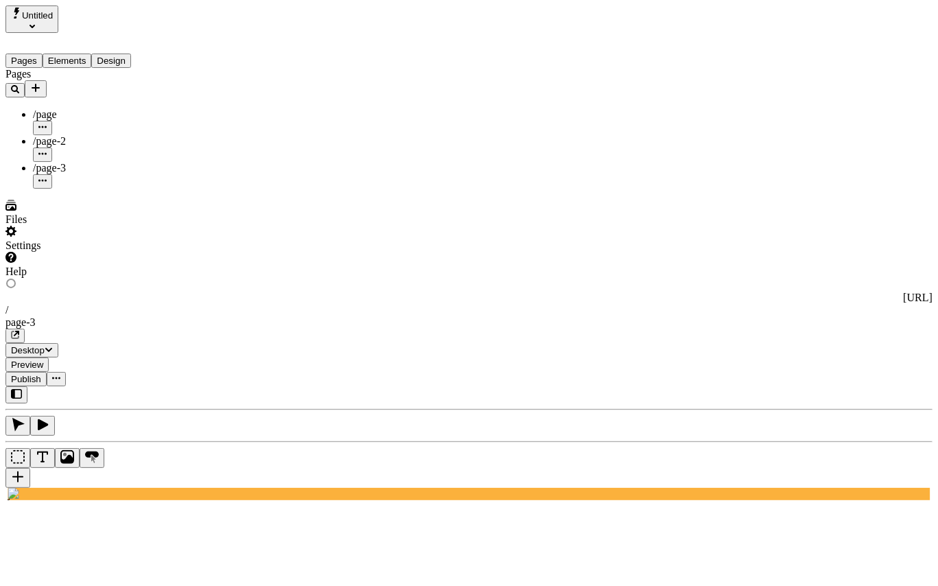
click at [826, 232] on p "page-2" at bounding box center [856, 238] width 148 height 12
type input "page-2"
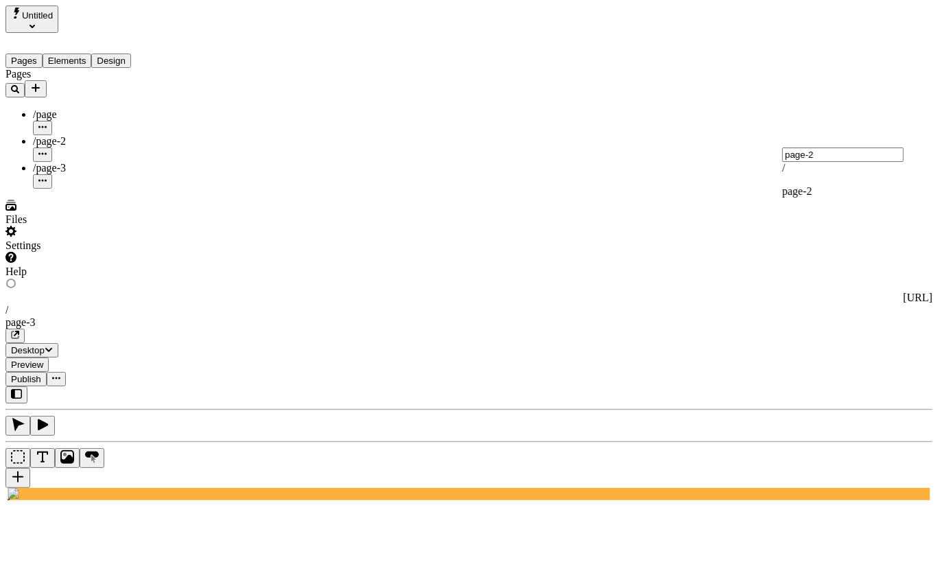
click at [829, 162] on input "page-2" at bounding box center [842, 155] width 121 height 14
type input "page"
click at [803, 194] on span "page" at bounding box center [792, 191] width 21 height 12
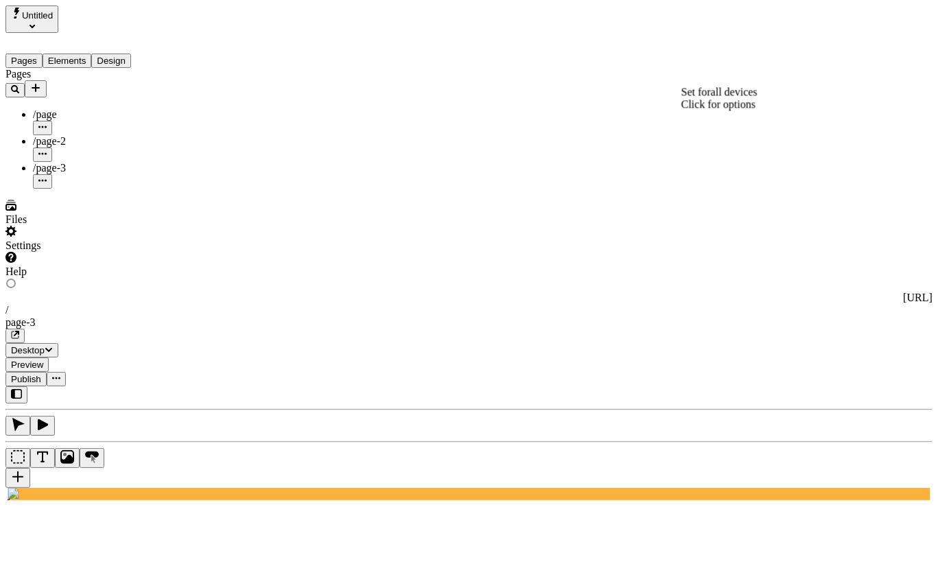
click at [749, 111] on div "Reset to base" at bounding box center [761, 122] width 25 height 37
click at [100, 189] on div "Pages /page /page-2 /page-3" at bounding box center [87, 128] width 165 height 121
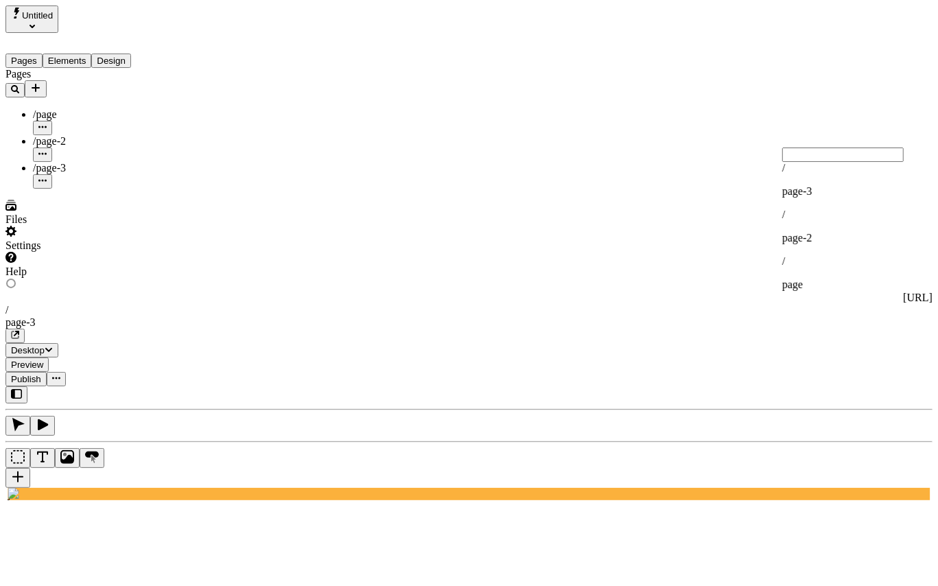
click at [833, 219] on div "/ page-2" at bounding box center [856, 227] width 148 height 36
type input "page-2"
click at [749, 110] on div "Reset to base" at bounding box center [761, 122] width 25 height 37
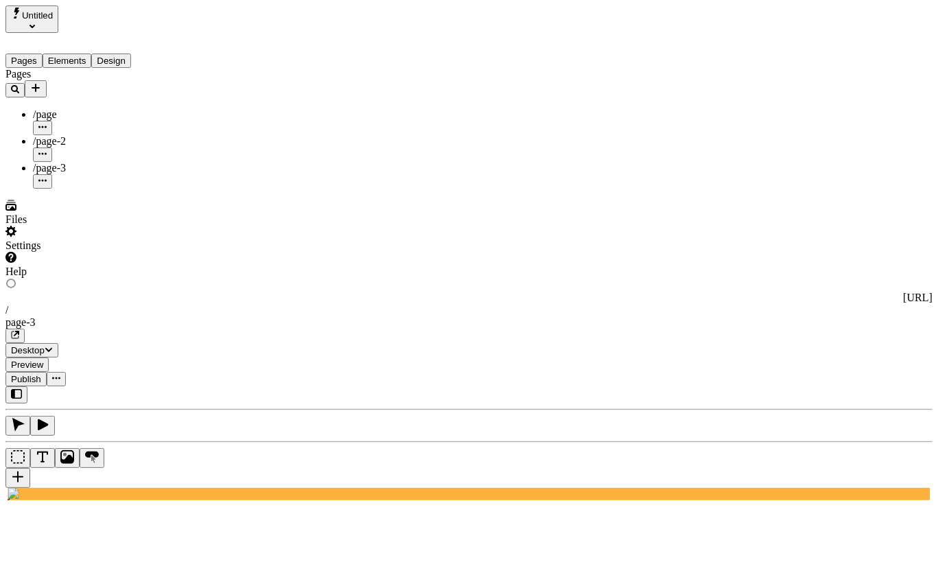
click at [845, 190] on div "/ page-3" at bounding box center [856, 180] width 148 height 36
type input "page-3"
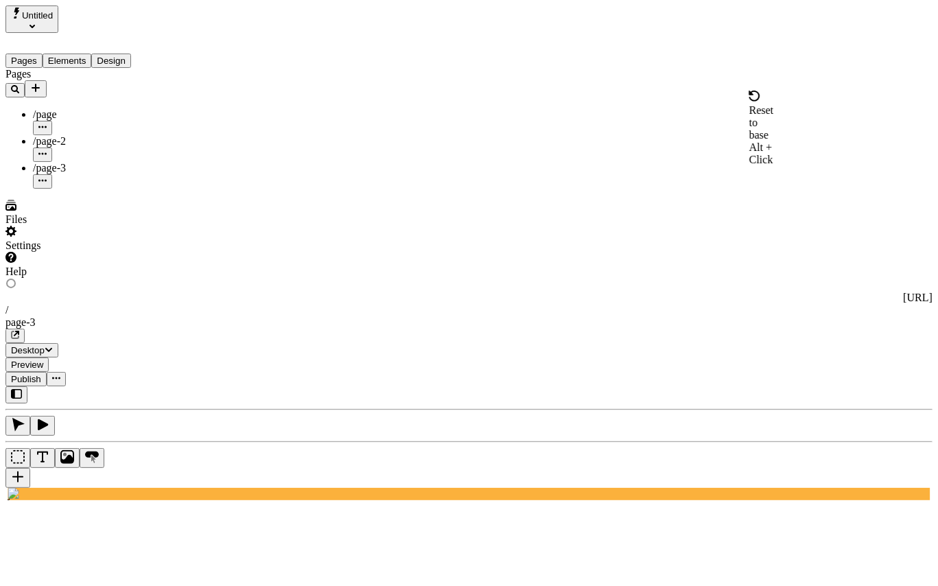
click at [749, 107] on div "Reset to base Alt + Click" at bounding box center [761, 128] width 25 height 75
click at [825, 232] on p "page-2" at bounding box center [856, 238] width 148 height 12
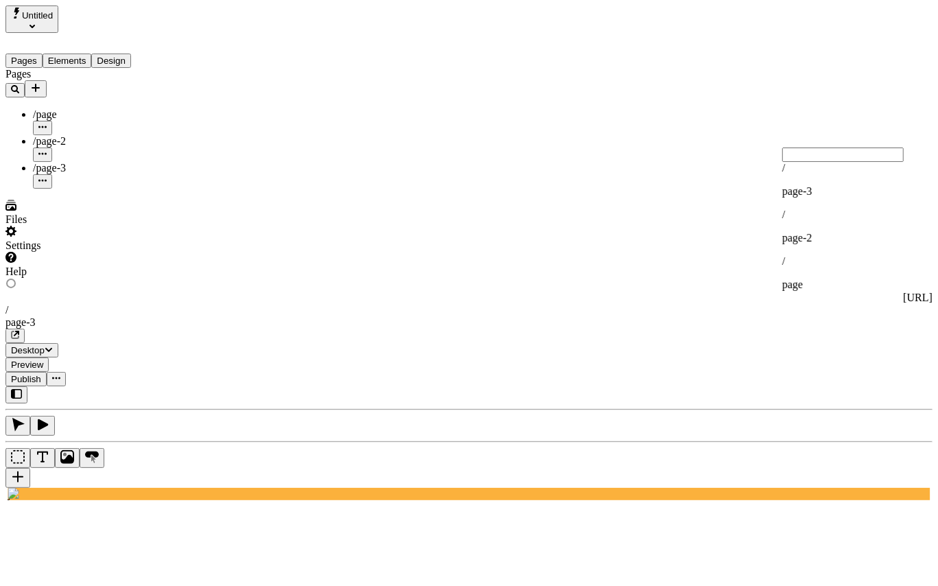
type input "page-2"
click at [749, 103] on div "Reset to base Alt + Click" at bounding box center [761, 128] width 25 height 75
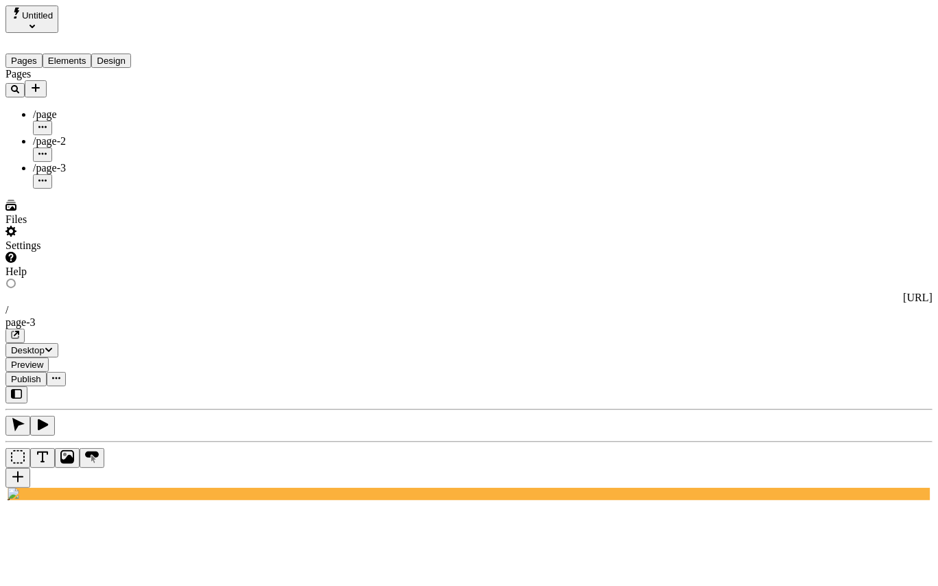
click at [826, 209] on div "/ page-2" at bounding box center [856, 227] width 148 height 36
type input "page-2"
click at [749, 104] on div "Reset to base" at bounding box center [761, 122] width 25 height 37
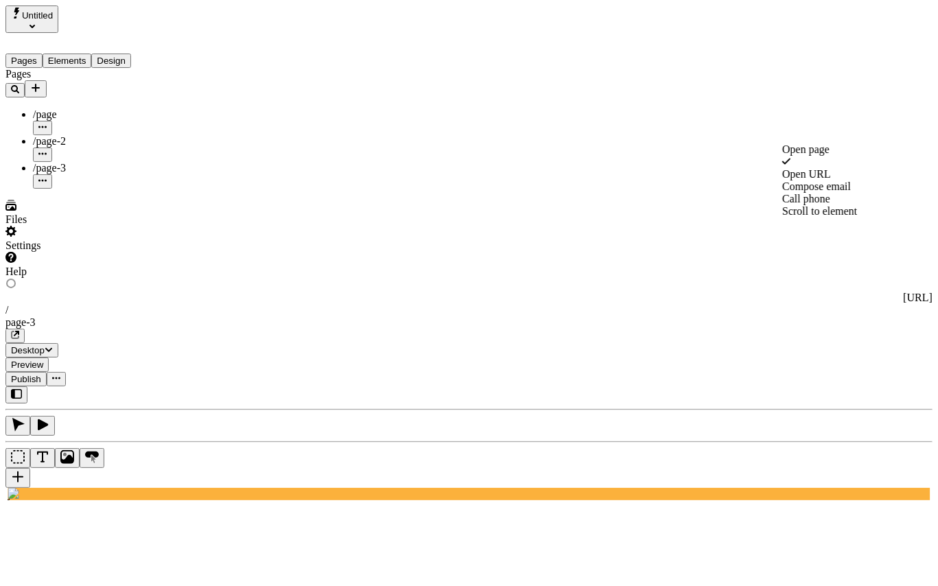
drag, startPoint x: 830, startPoint y: 192, endPoint x: 826, endPoint y: 159, distance: 33.8
click at [830, 191] on div "Compose email" at bounding box center [856, 186] width 148 height 12
click at [828, 168] on div "Open URL" at bounding box center [856, 162] width 148 height 12
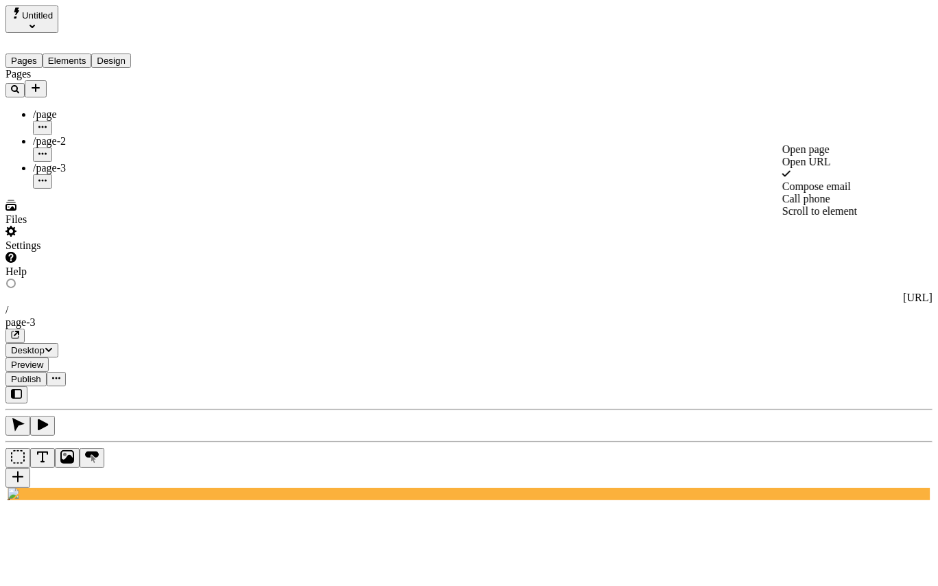
click at [828, 156] on div "Open page" at bounding box center [856, 149] width 148 height 12
click at [827, 209] on div "/ page-2" at bounding box center [856, 227] width 148 height 36
type input "page-2"
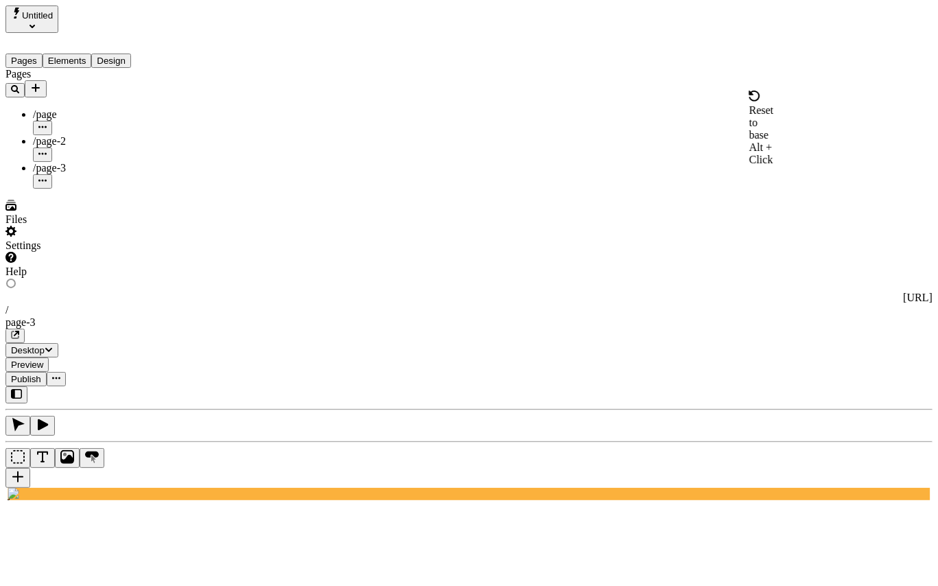
click at [749, 110] on div "Reset to base" at bounding box center [761, 122] width 25 height 37
drag, startPoint x: 848, startPoint y: 200, endPoint x: 847, endPoint y: 210, distance: 10.4
click at [847, 210] on div "/ page-3 / page-2 / page" at bounding box center [856, 226] width 148 height 129
click at [847, 210] on div "/ page-2" at bounding box center [856, 227] width 148 height 36
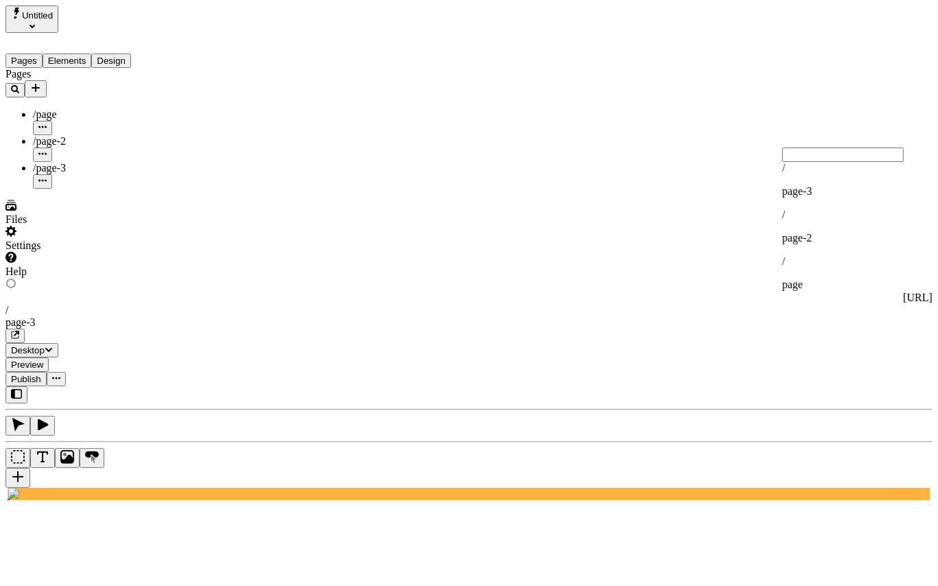
type input "page-2"
click at [749, 112] on div "Reset to base Alt + Click" at bounding box center [761, 128] width 25 height 75
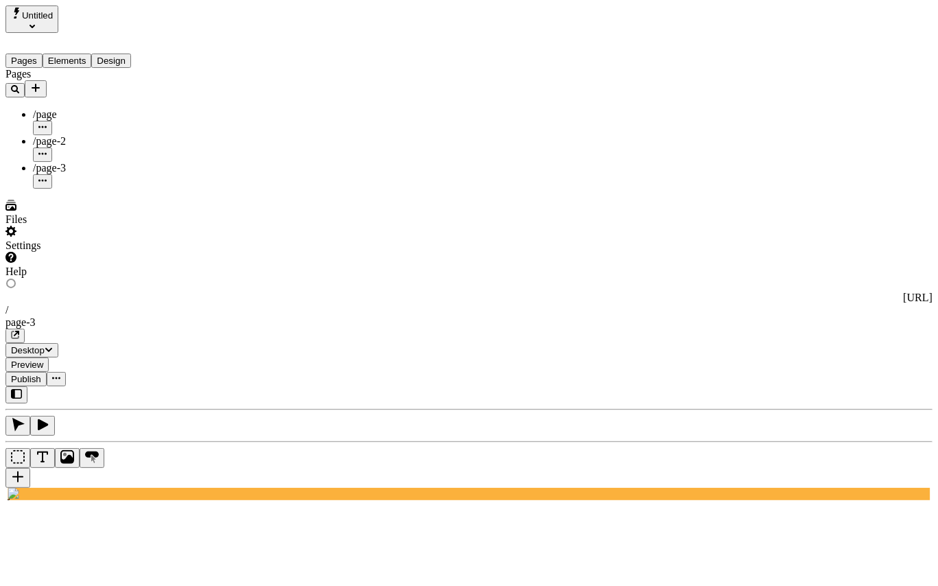
click at [839, 195] on div "/ page-3" at bounding box center [856, 180] width 148 height 36
type input "page-3"
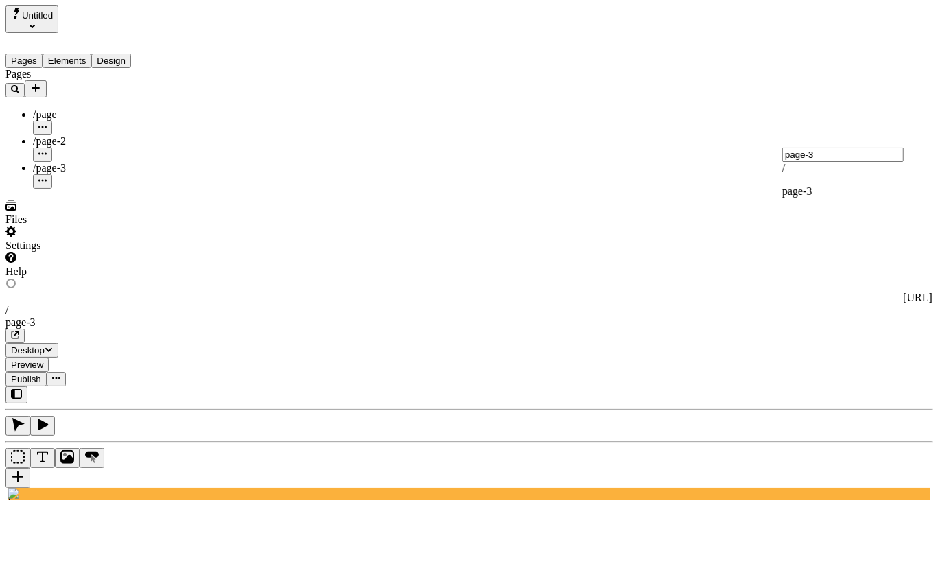
click at [749, 141] on span "Alt + Click" at bounding box center [761, 153] width 24 height 24
click at [835, 232] on p "page-2" at bounding box center [856, 238] width 148 height 12
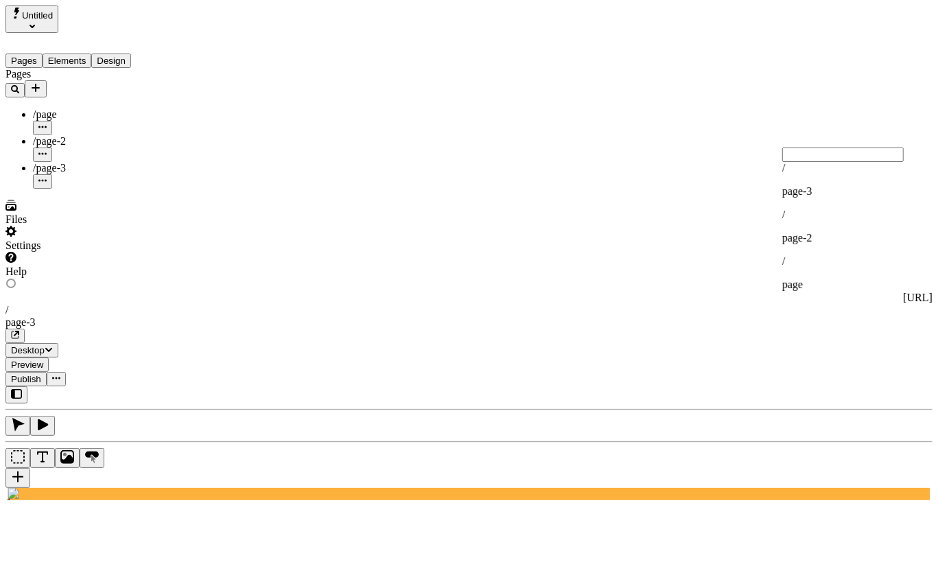
type input "page-2"
type input "page"
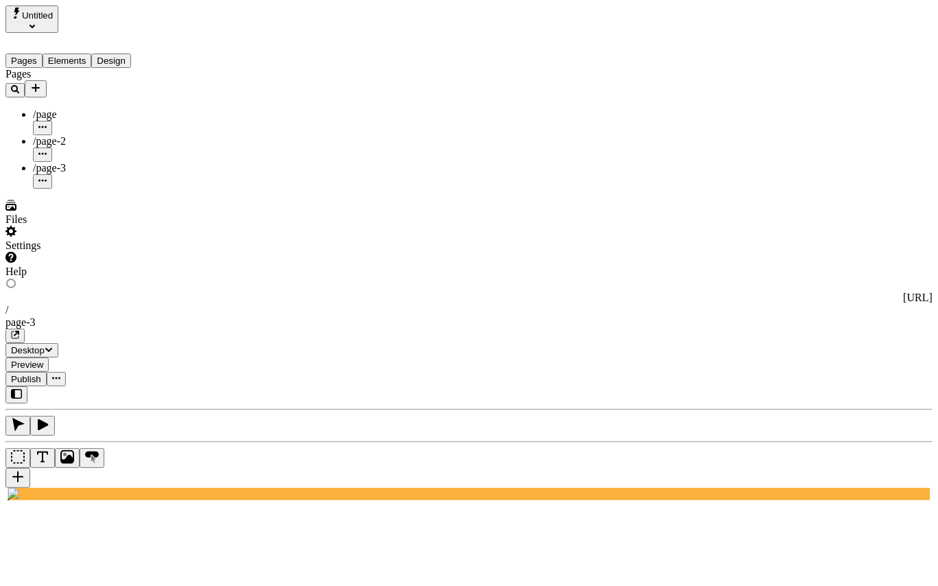
type input "page-3"
click at [749, 141] on div "Alt + Click" at bounding box center [761, 153] width 25 height 25
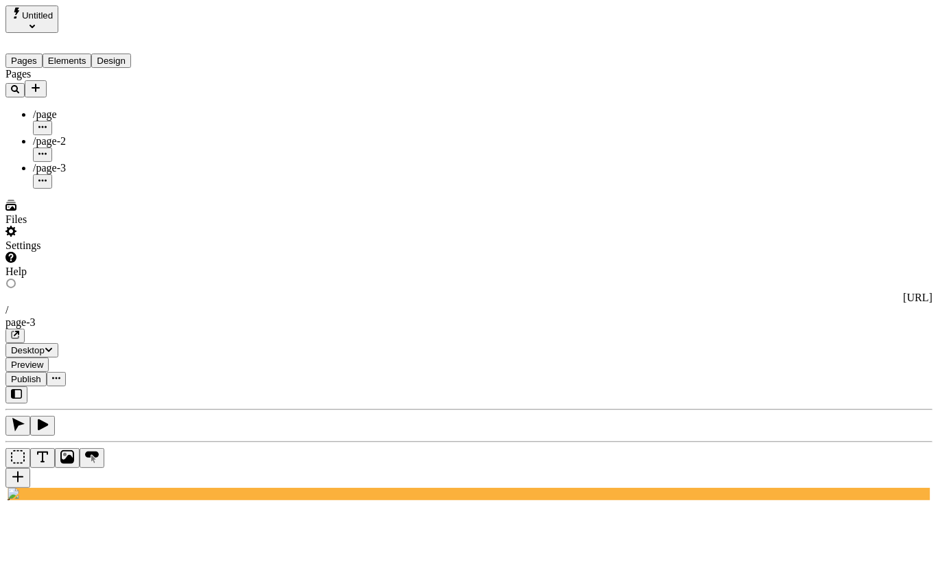
type input "page-3"
type input "page"
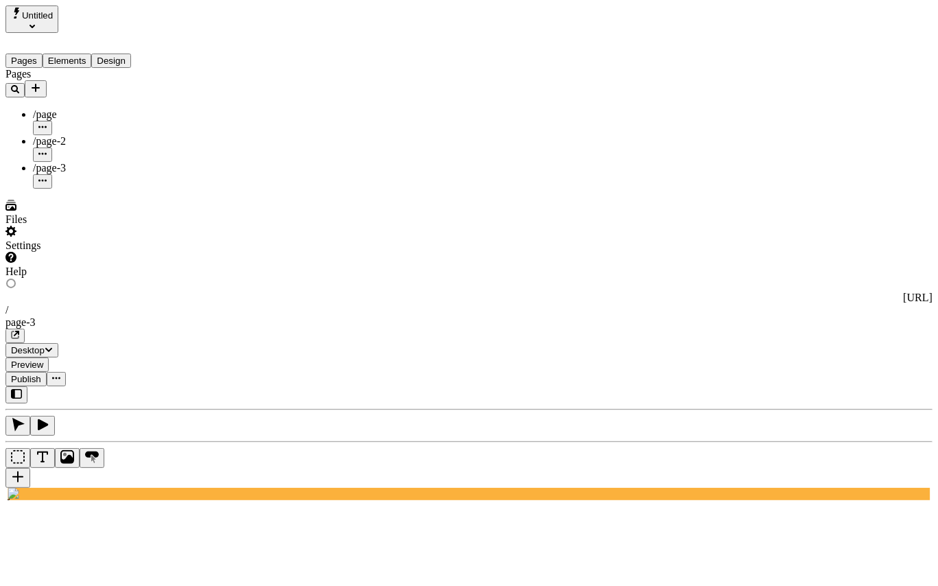
type input "page-2"
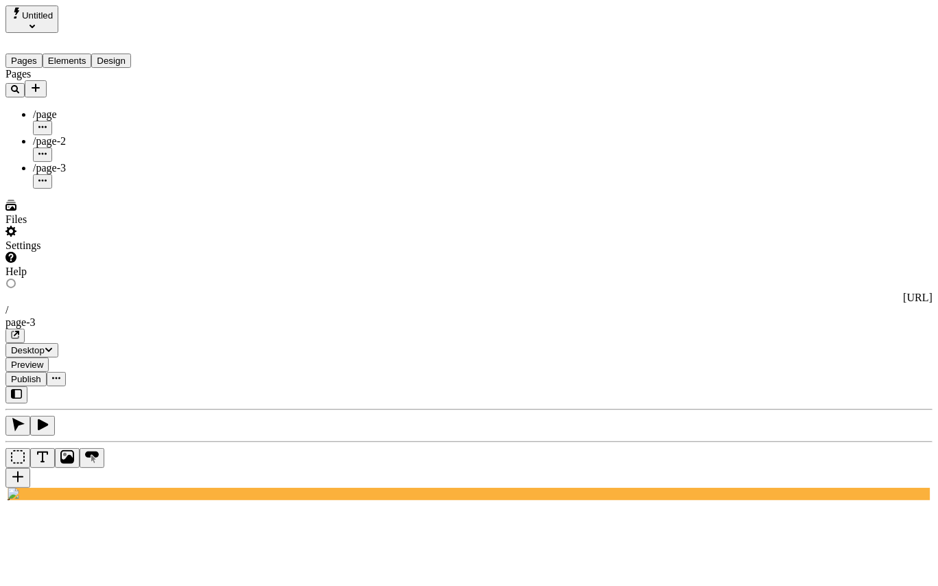
type input "page-3"
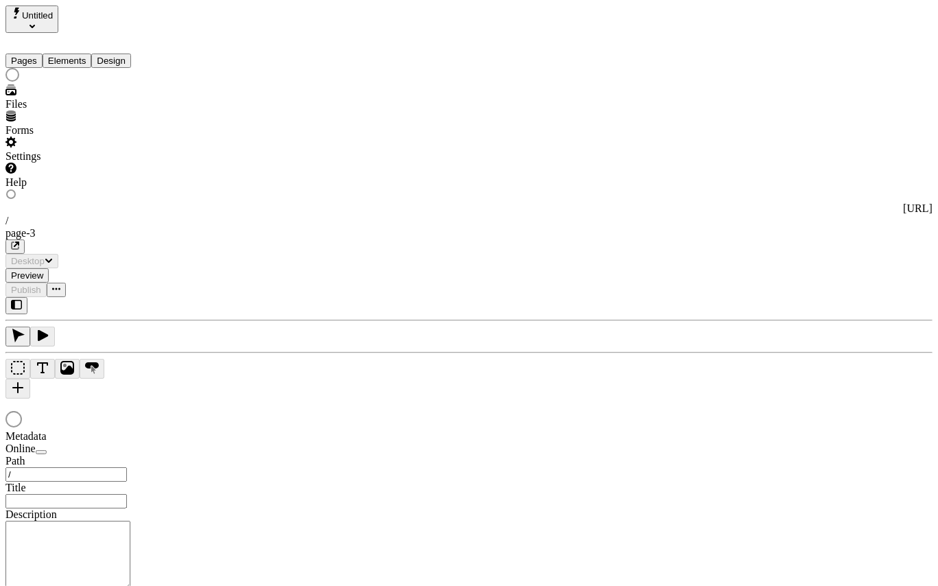
type input "/page-3"
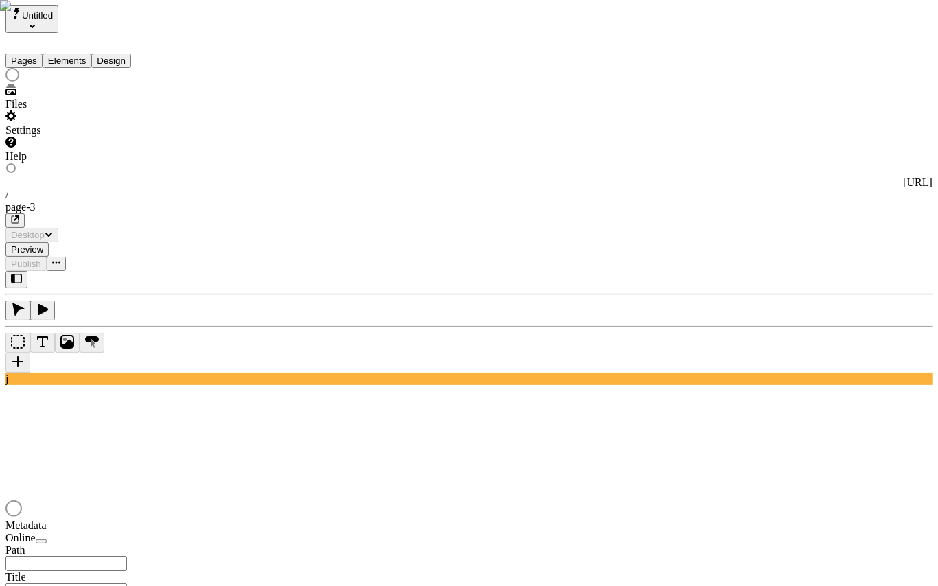
type input "/page-3"
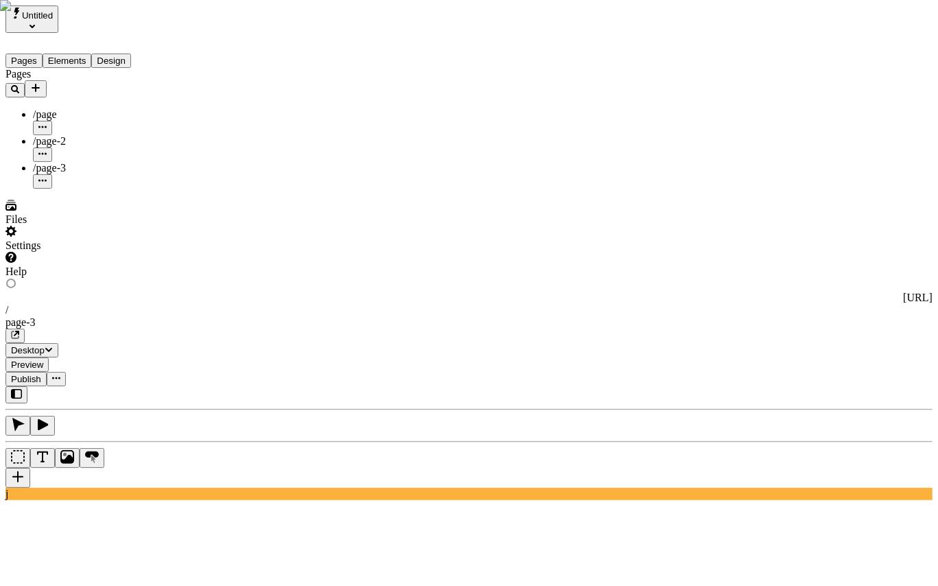
drag, startPoint x: 114, startPoint y: 279, endPoint x: 161, endPoint y: 262, distance: 50.1
click at [116, 189] on div "Pages /page /page-2 /page-3" at bounding box center [87, 128] width 165 height 121
type input "page-2"
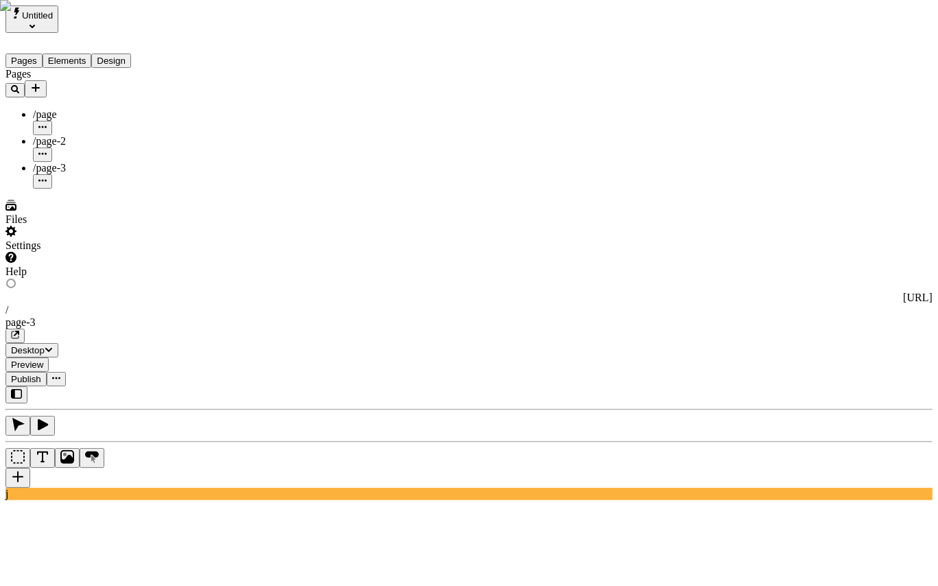
type input "page"
click at [749, 141] on span "Alt + Click" at bounding box center [761, 153] width 24 height 24
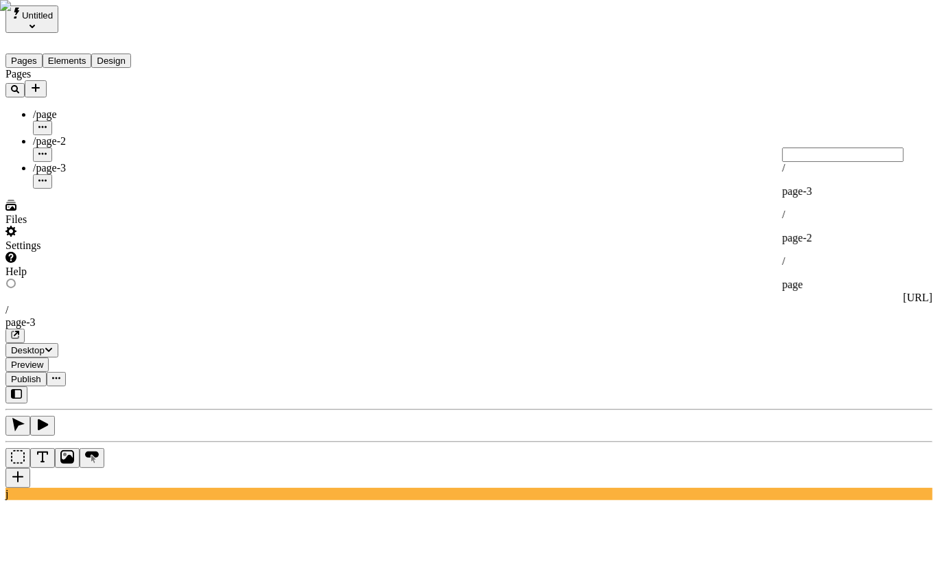
click at [832, 232] on p "page-2" at bounding box center [856, 238] width 148 height 12
type input "page-2"
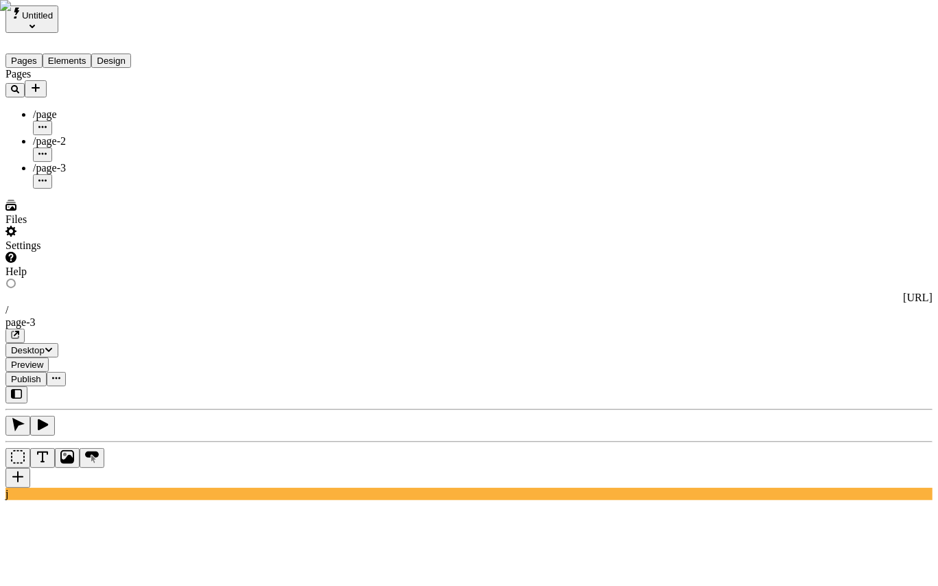
click at [749, 110] on div "Reset to base" at bounding box center [761, 122] width 25 height 37
checkbox input "false"
